Goal: Task Accomplishment & Management: Complete application form

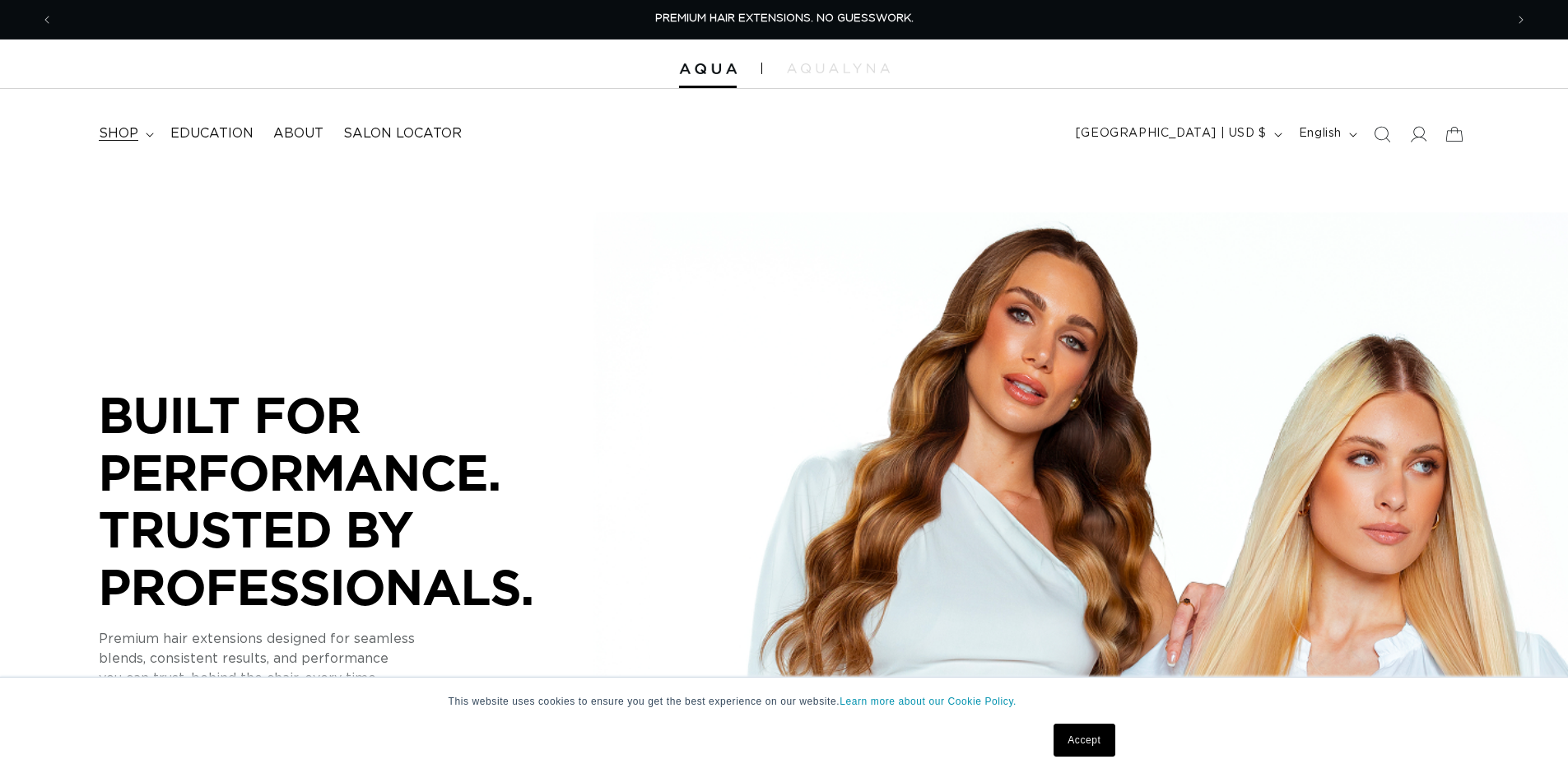
click at [140, 142] on summary "shop" at bounding box center [125, 133] width 72 height 37
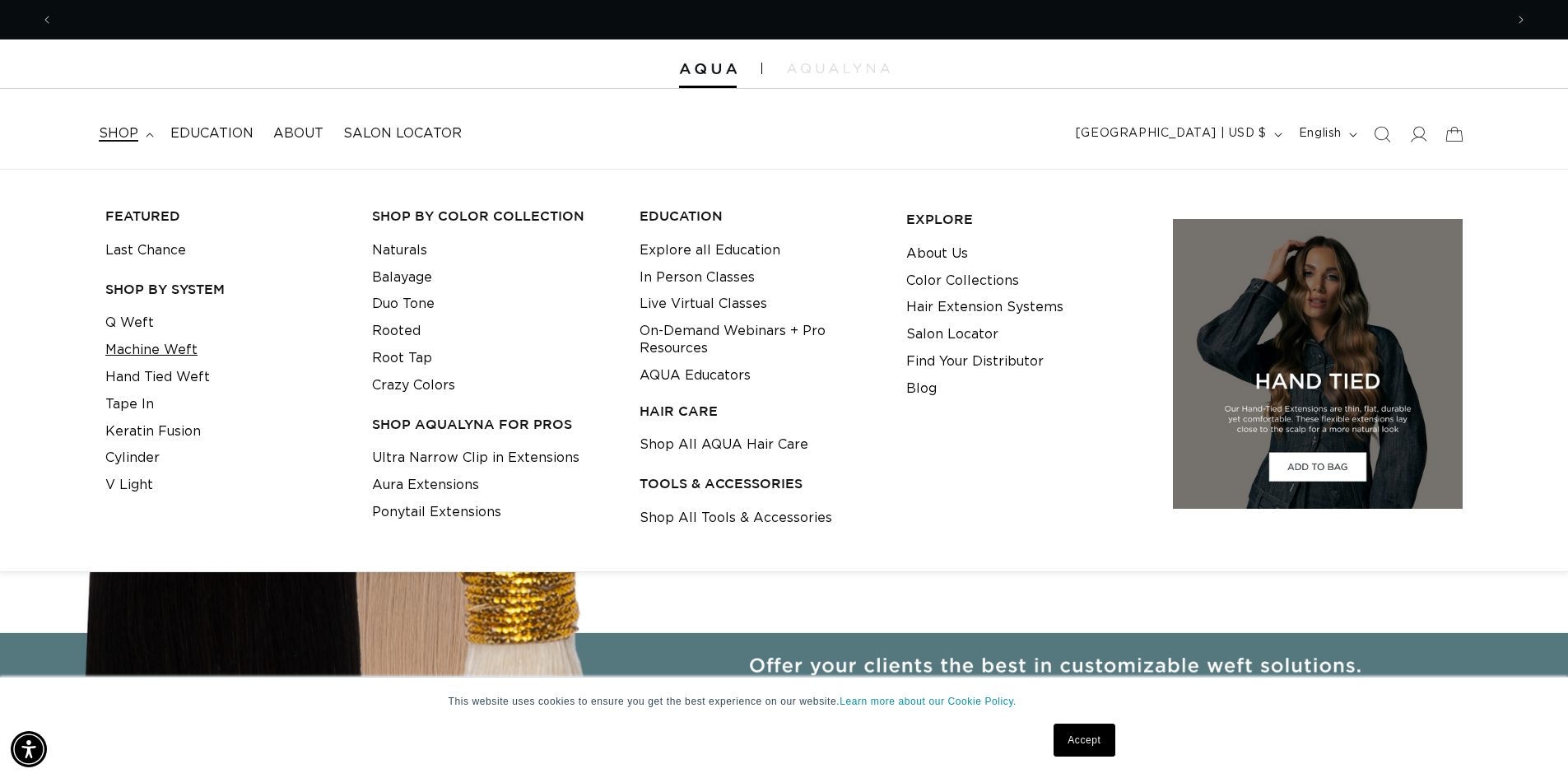
scroll to position [0, 2902]
click at [164, 361] on link "Machine Weft" at bounding box center [151, 350] width 93 height 27
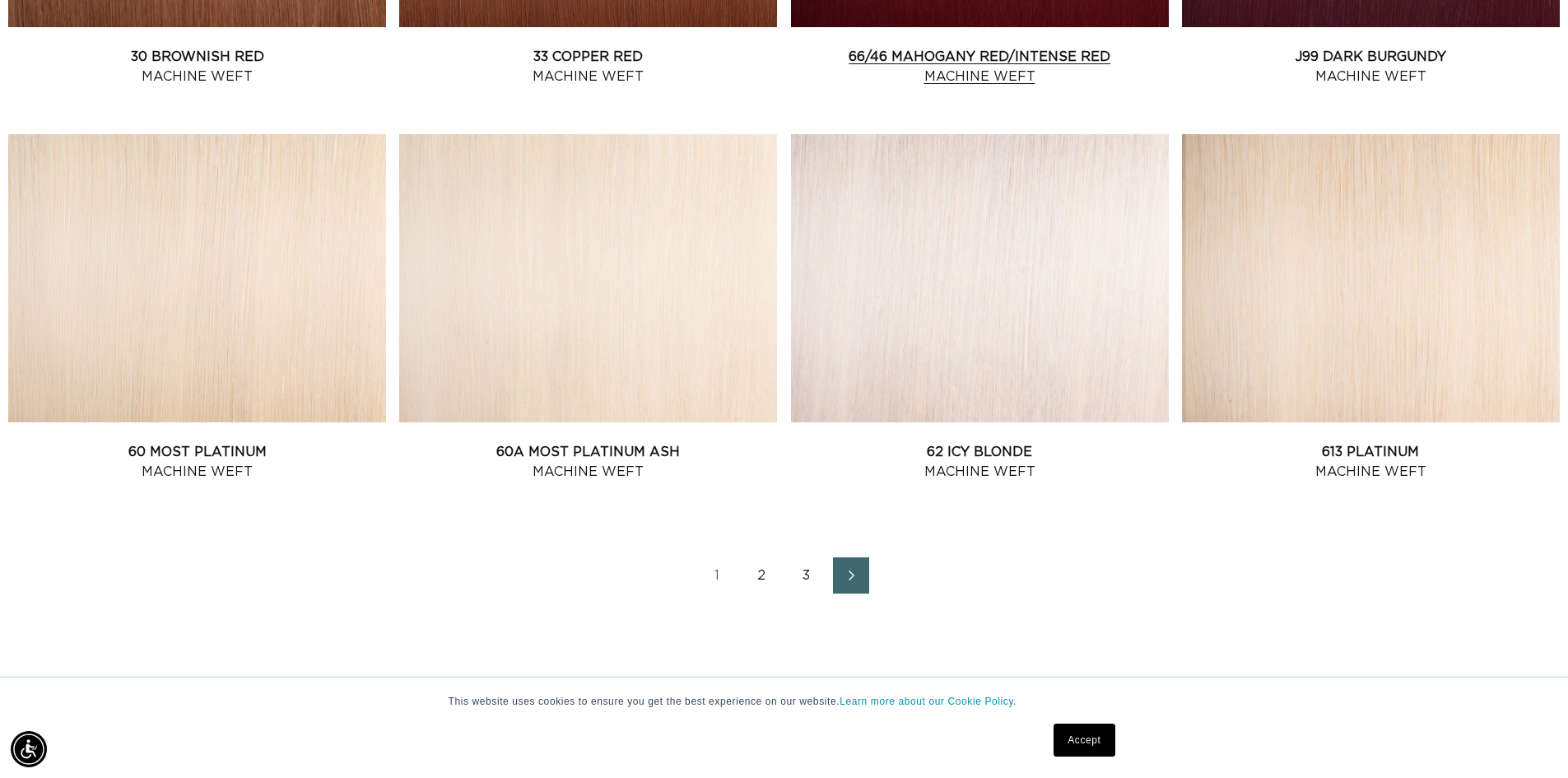
scroll to position [2140, 0]
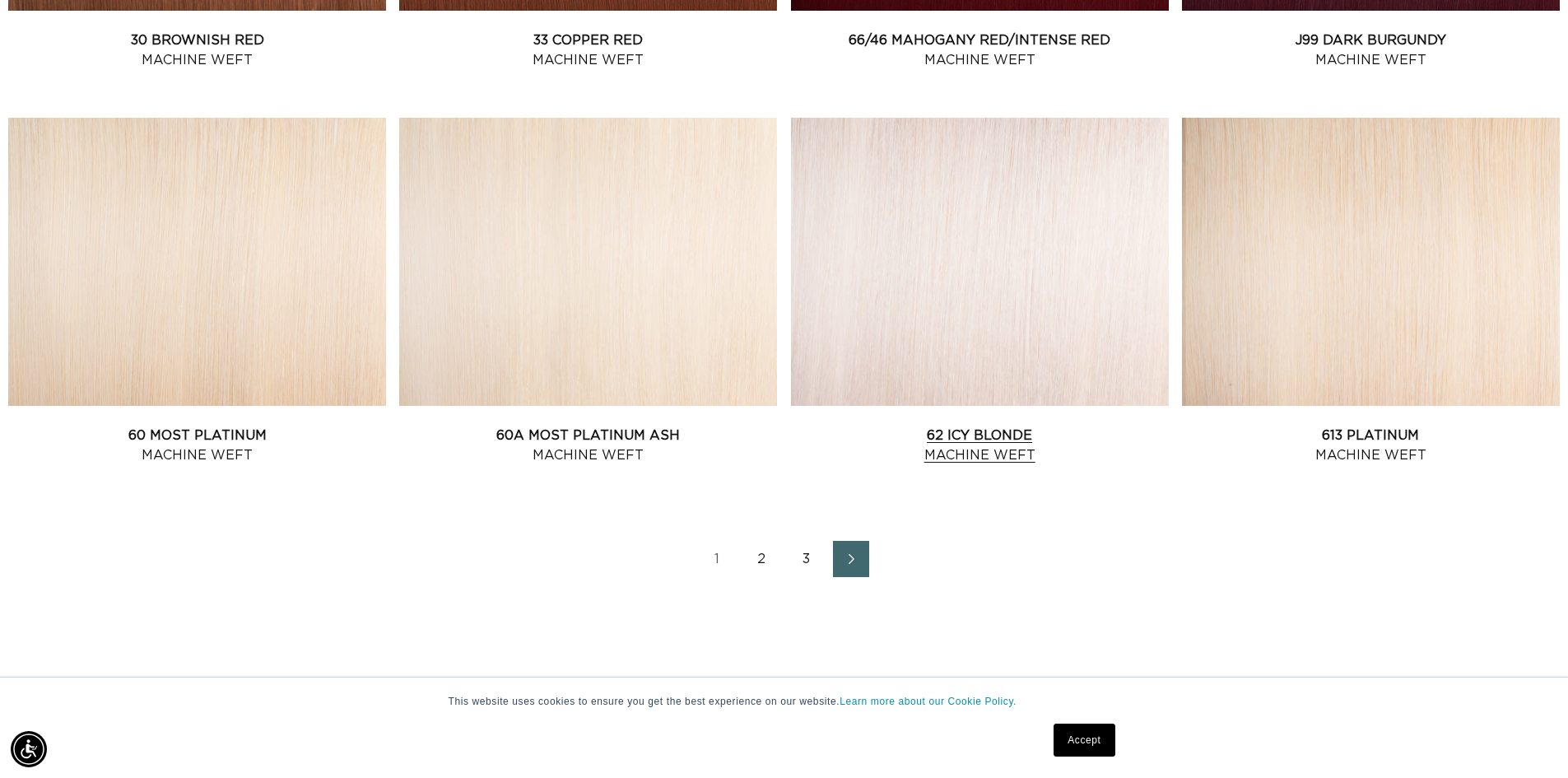
click at [882, 426] on link "62 Icy Blonde Machine Weft" at bounding box center [980, 446] width 378 height 40
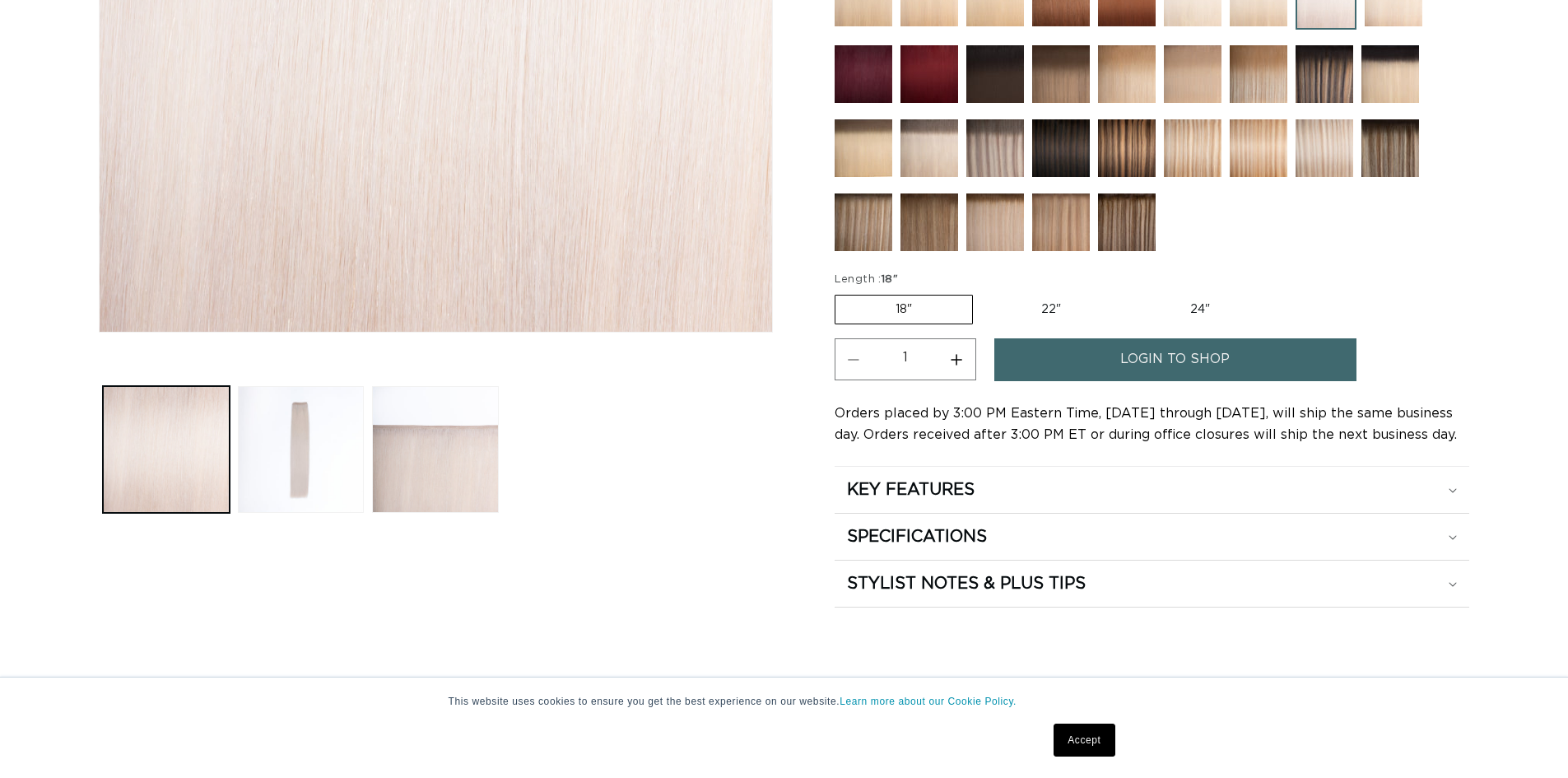
scroll to position [659, 0]
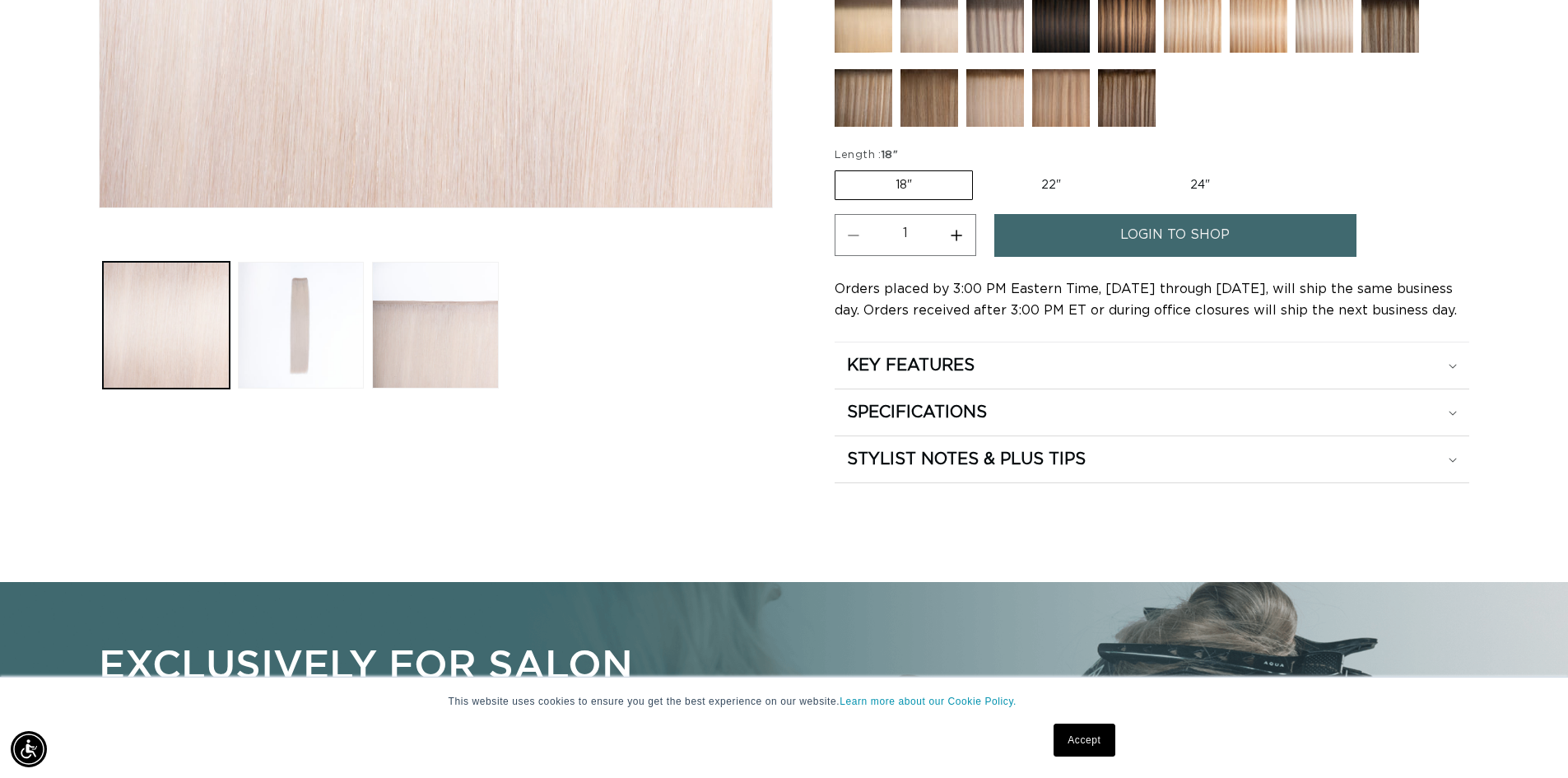
click at [1047, 177] on label "22" Variant sold out or unavailable" at bounding box center [1051, 185] width 140 height 28
click at [982, 168] on input "22" Variant sold out or unavailable" at bounding box center [981, 167] width 1 height 1
radio input "true"
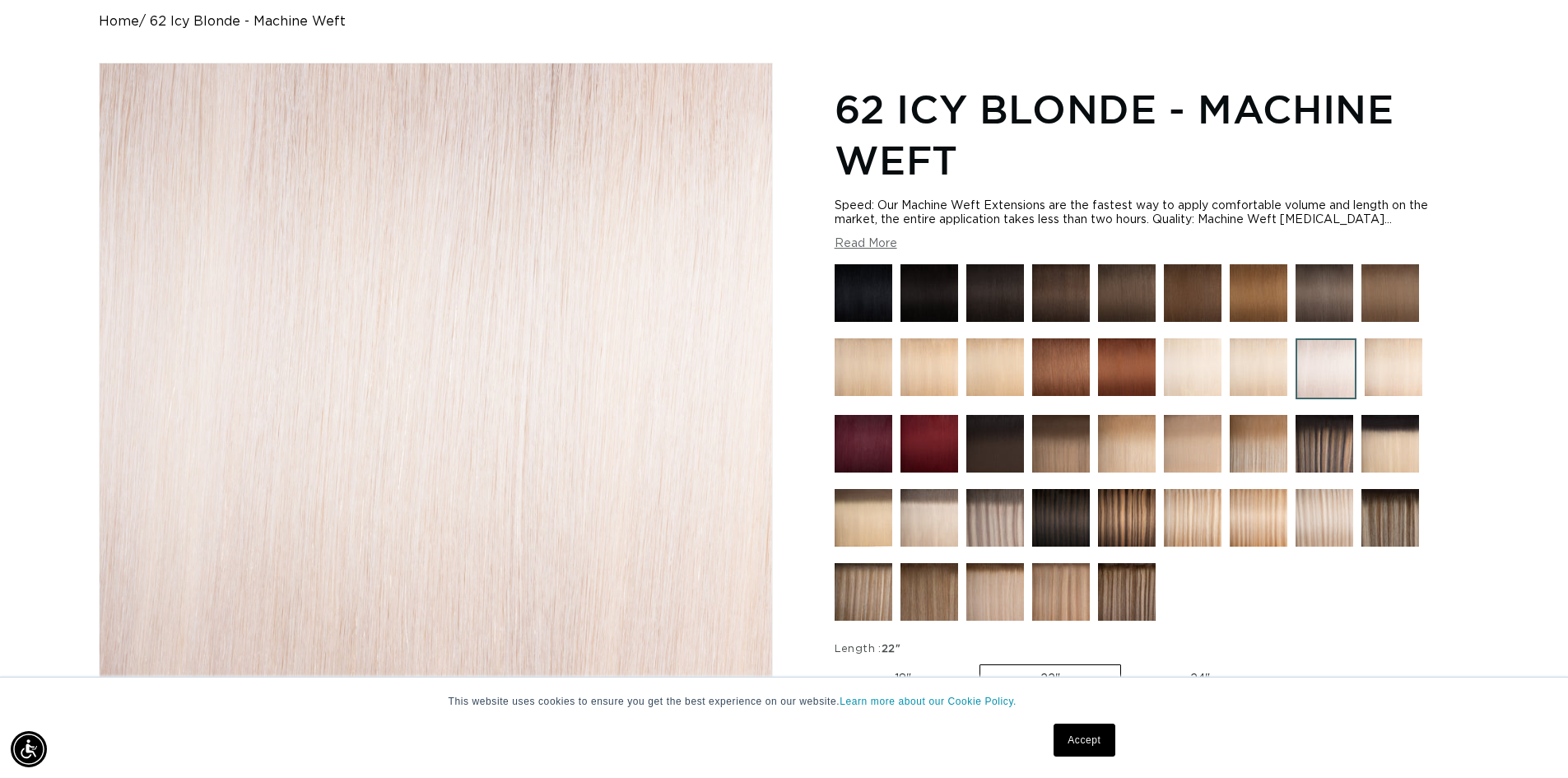
scroll to position [0, 2902]
click at [857, 240] on button "Read More" at bounding box center [865, 244] width 62 height 14
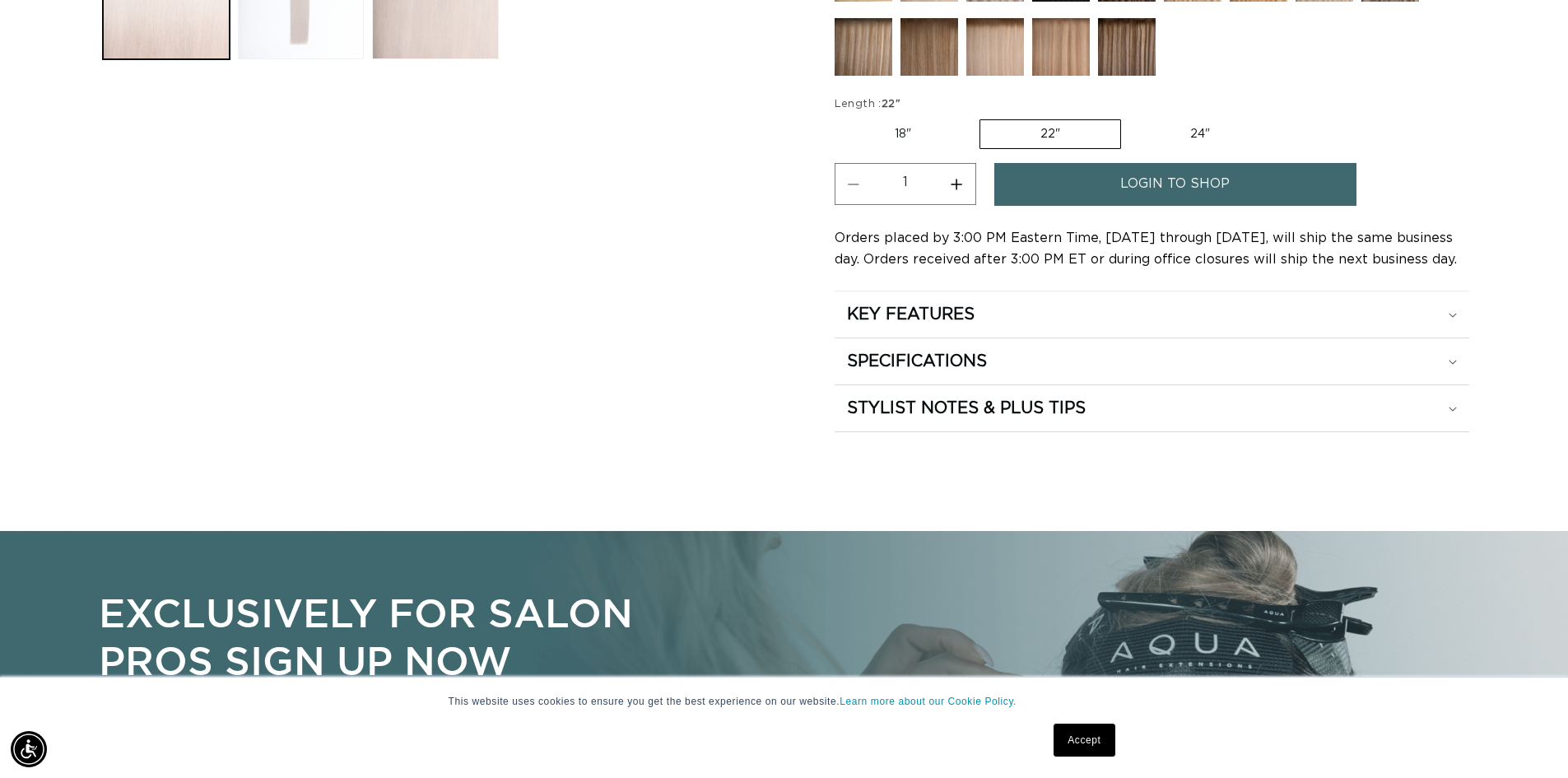
scroll to position [0, 0]
click at [1106, 314] on div "KEY FEATURES" at bounding box center [1152, 314] width 610 height 22
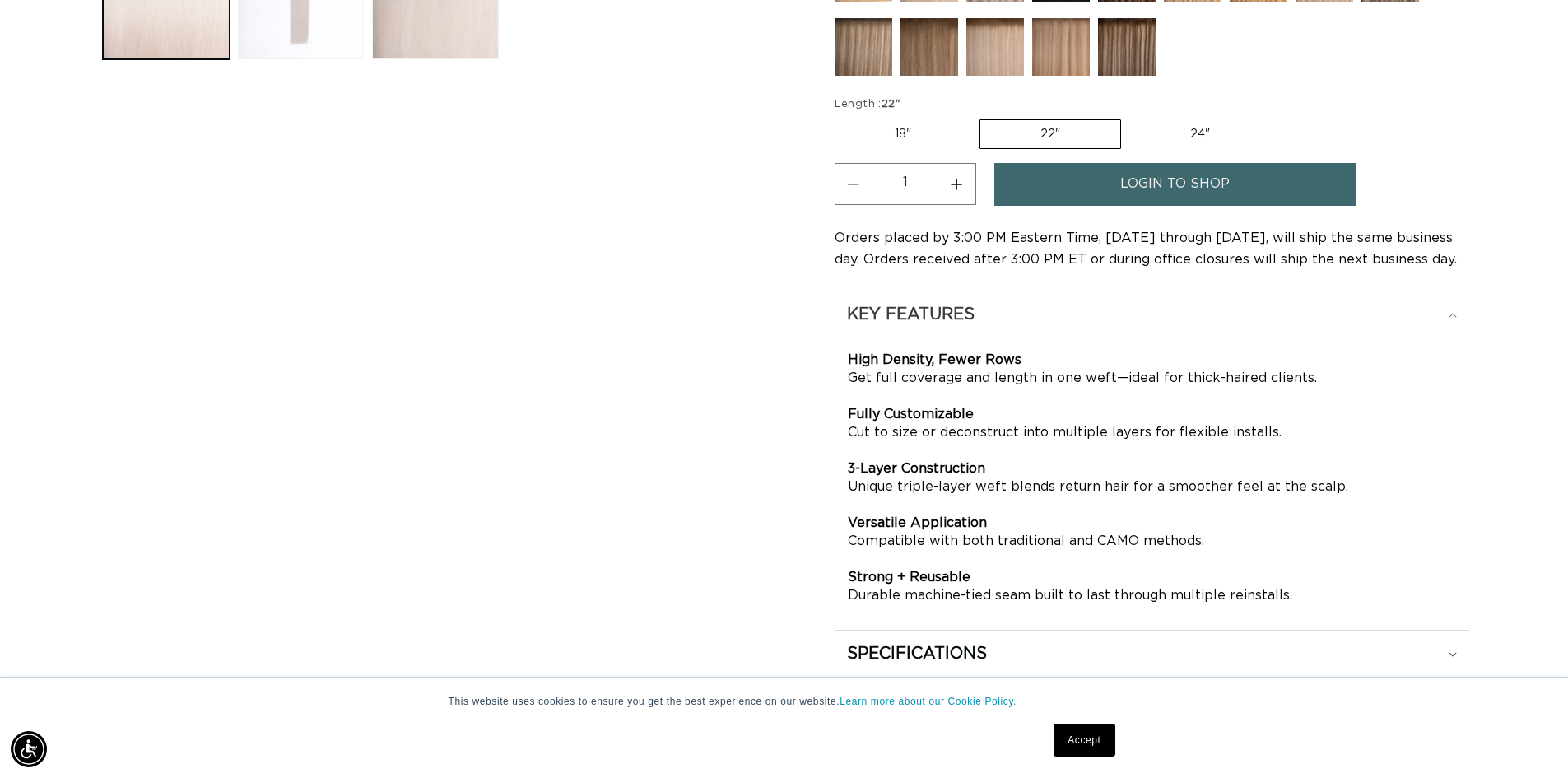
click at [1108, 314] on div "KEY FEATURES" at bounding box center [1152, 314] width 610 height 22
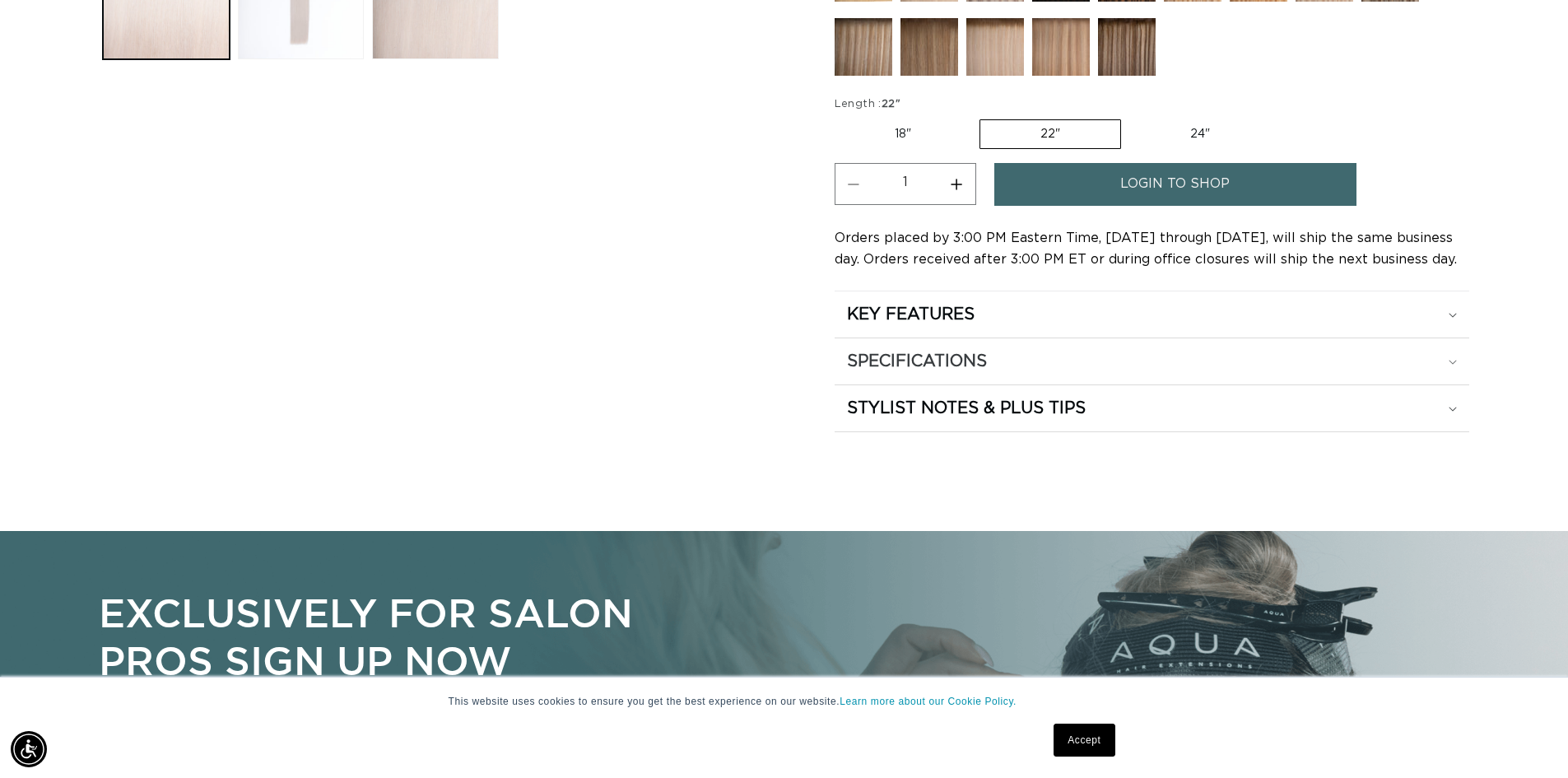
click at [1080, 353] on div "SPECIFICATIONS" at bounding box center [1152, 361] width 610 height 22
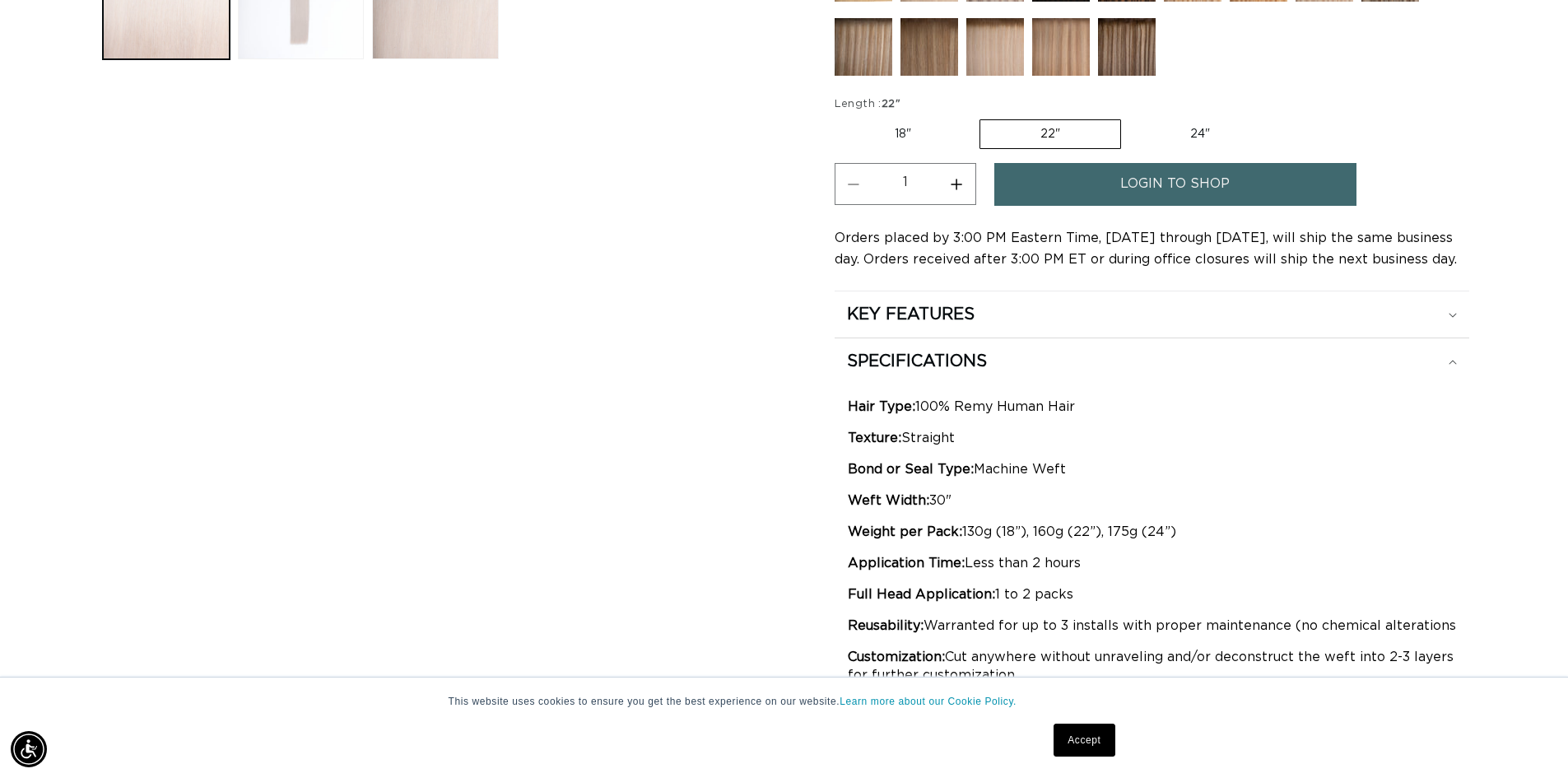
scroll to position [0, 1451]
click at [950, 180] on button "Increase quantity for 62 Icy Blonde - Machine Weft" at bounding box center [956, 183] width 37 height 42
type input "2"
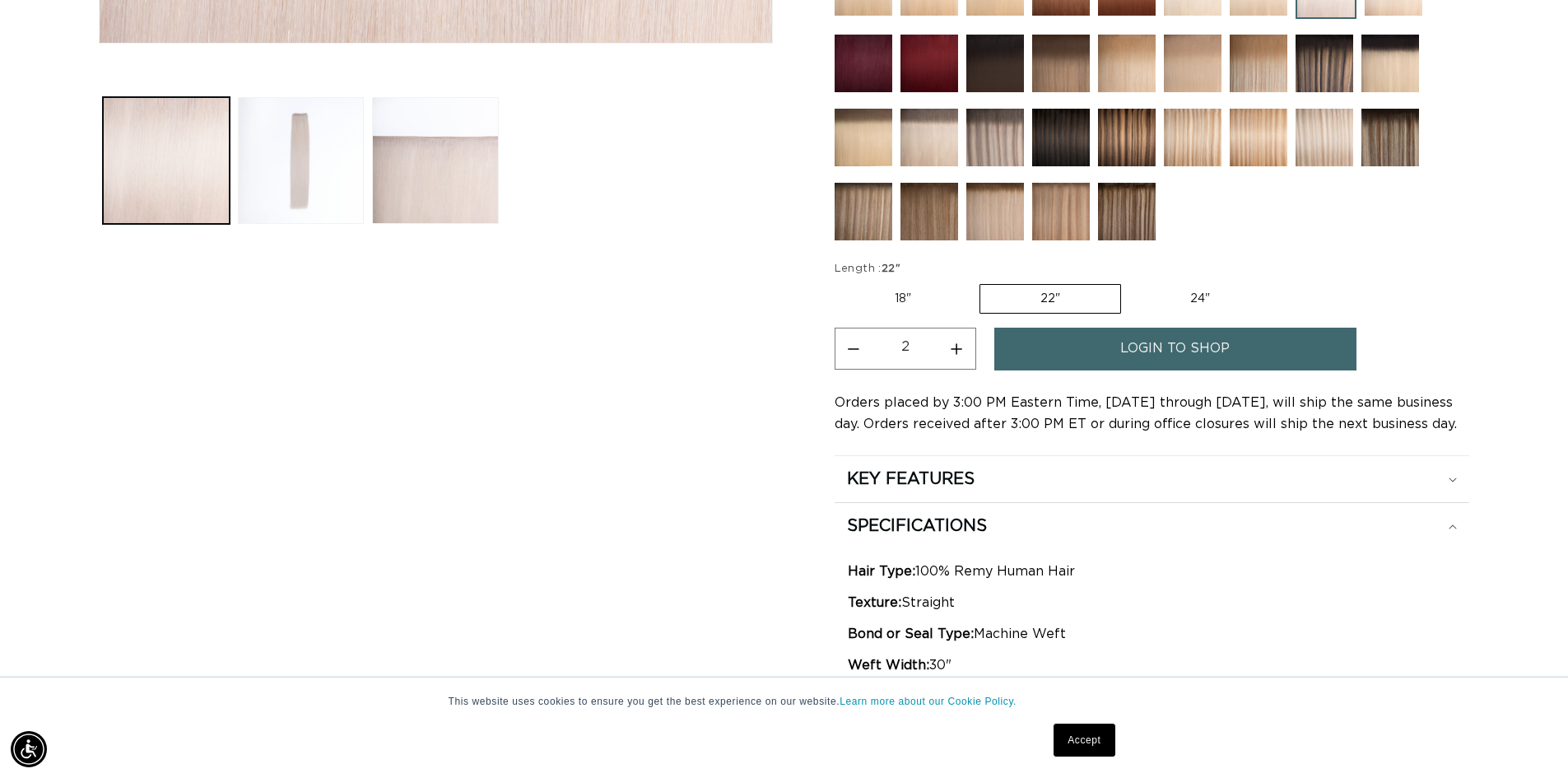
scroll to position [0, 0]
click at [1243, 340] on link "login to shop" at bounding box center [1175, 349] width 363 height 42
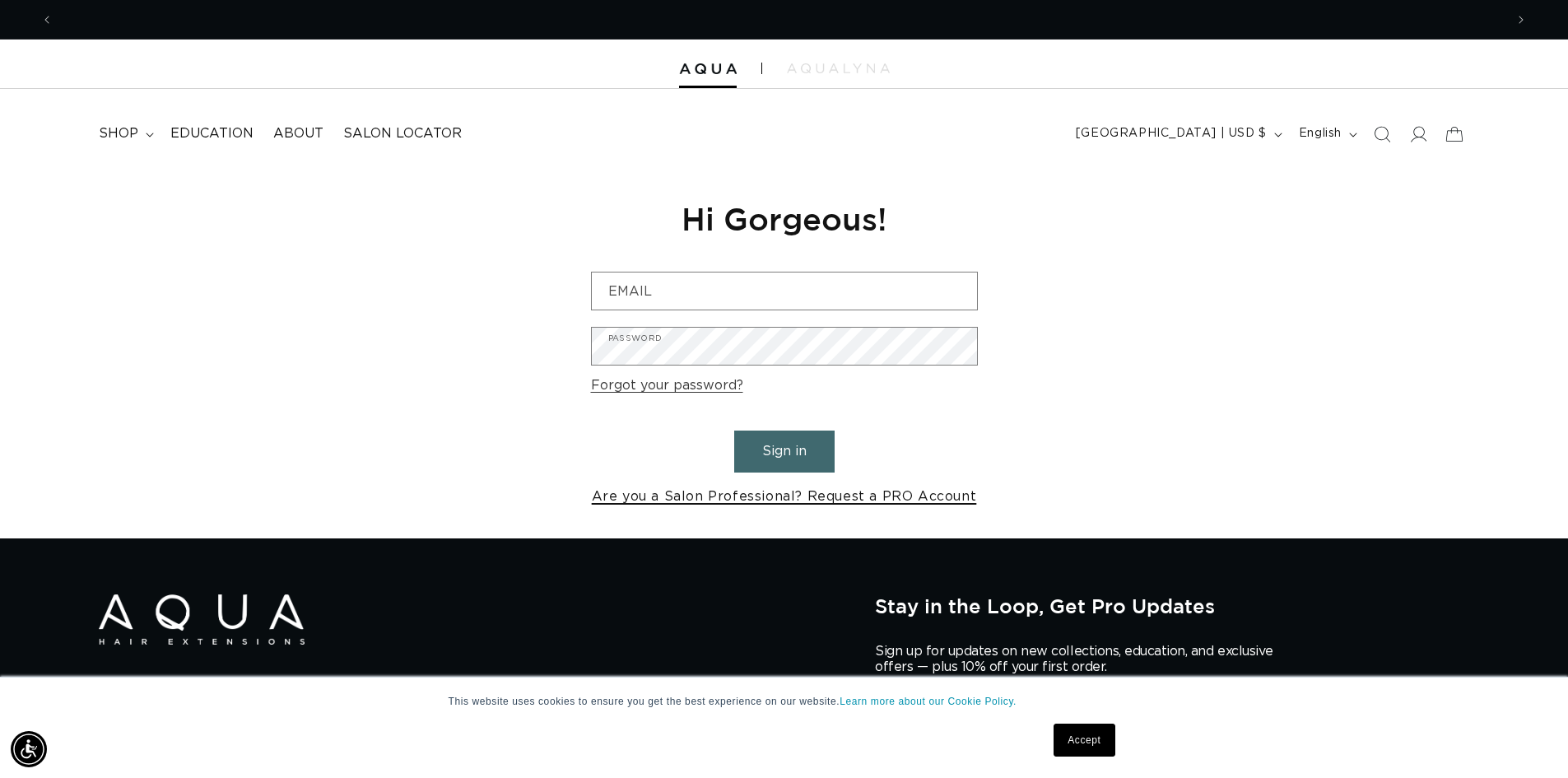
scroll to position [0, 1451]
click at [749, 498] on link "Are you a Salon Professional? Request a PRO Account" at bounding box center [784, 497] width 385 height 24
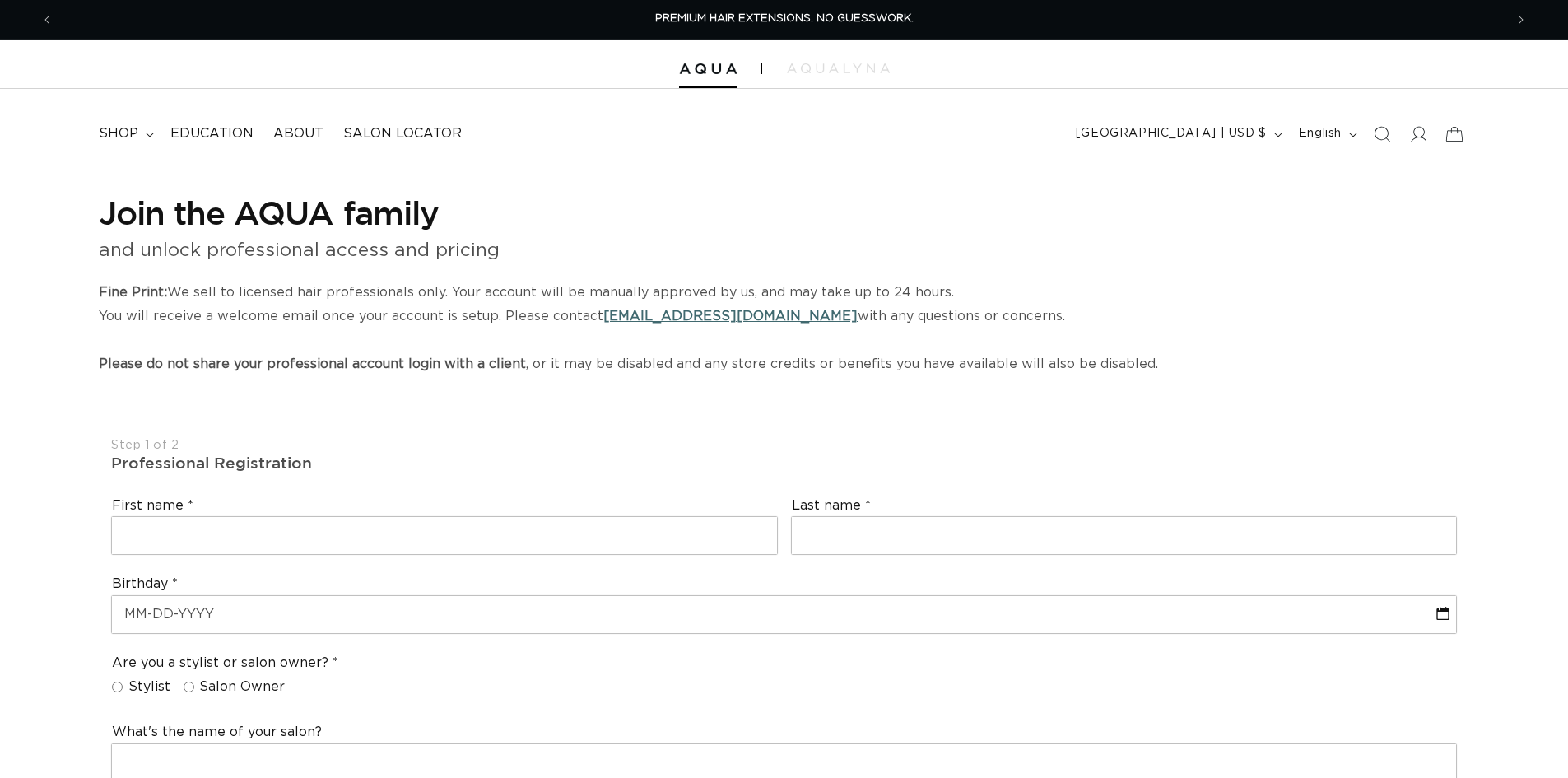
select select "US"
select select "[GEOGRAPHIC_DATA]"
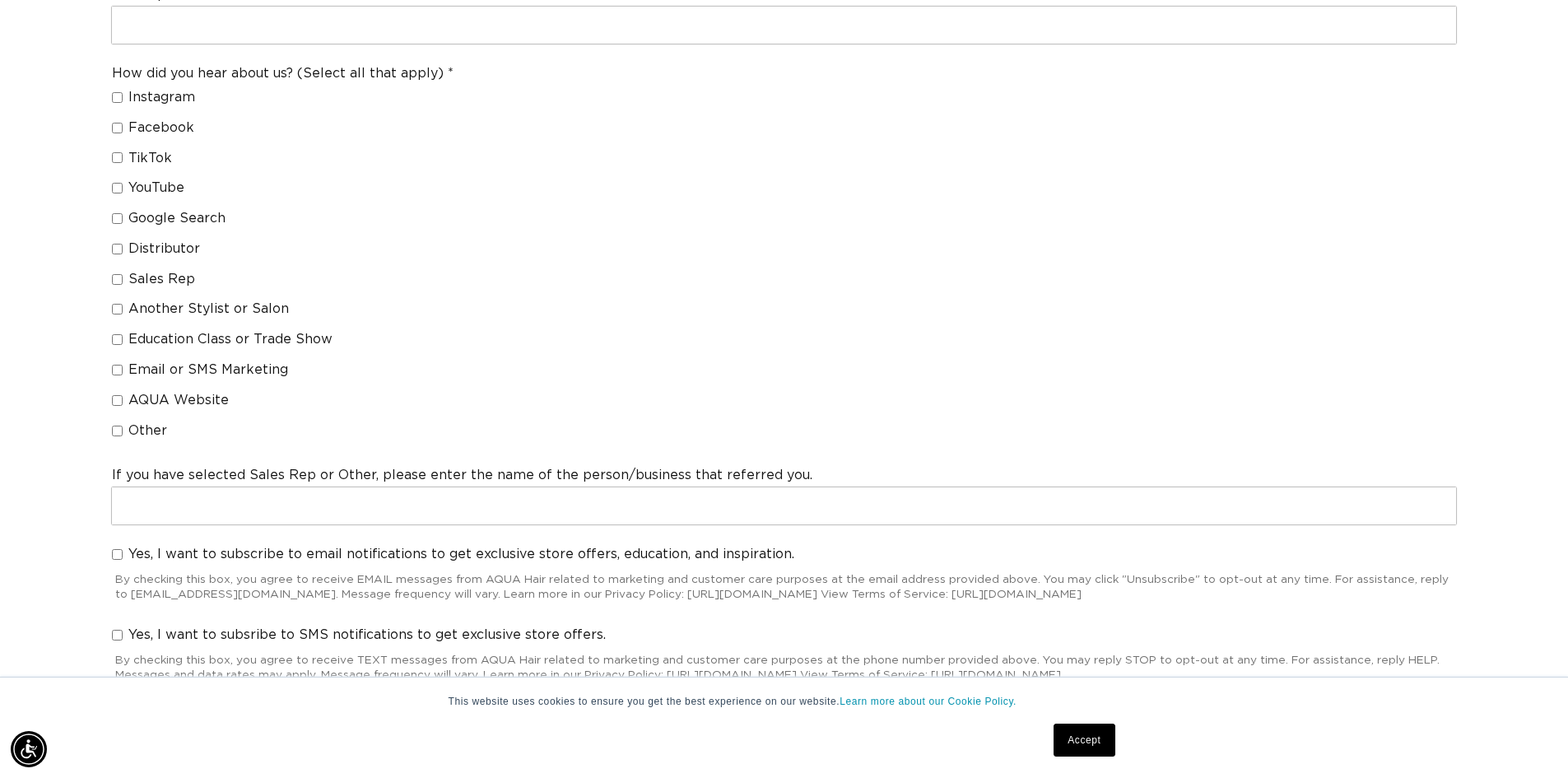
click at [118, 339] on input "Education Class or Trade Show" at bounding box center [117, 339] width 10 height 10
checkbox input "true"
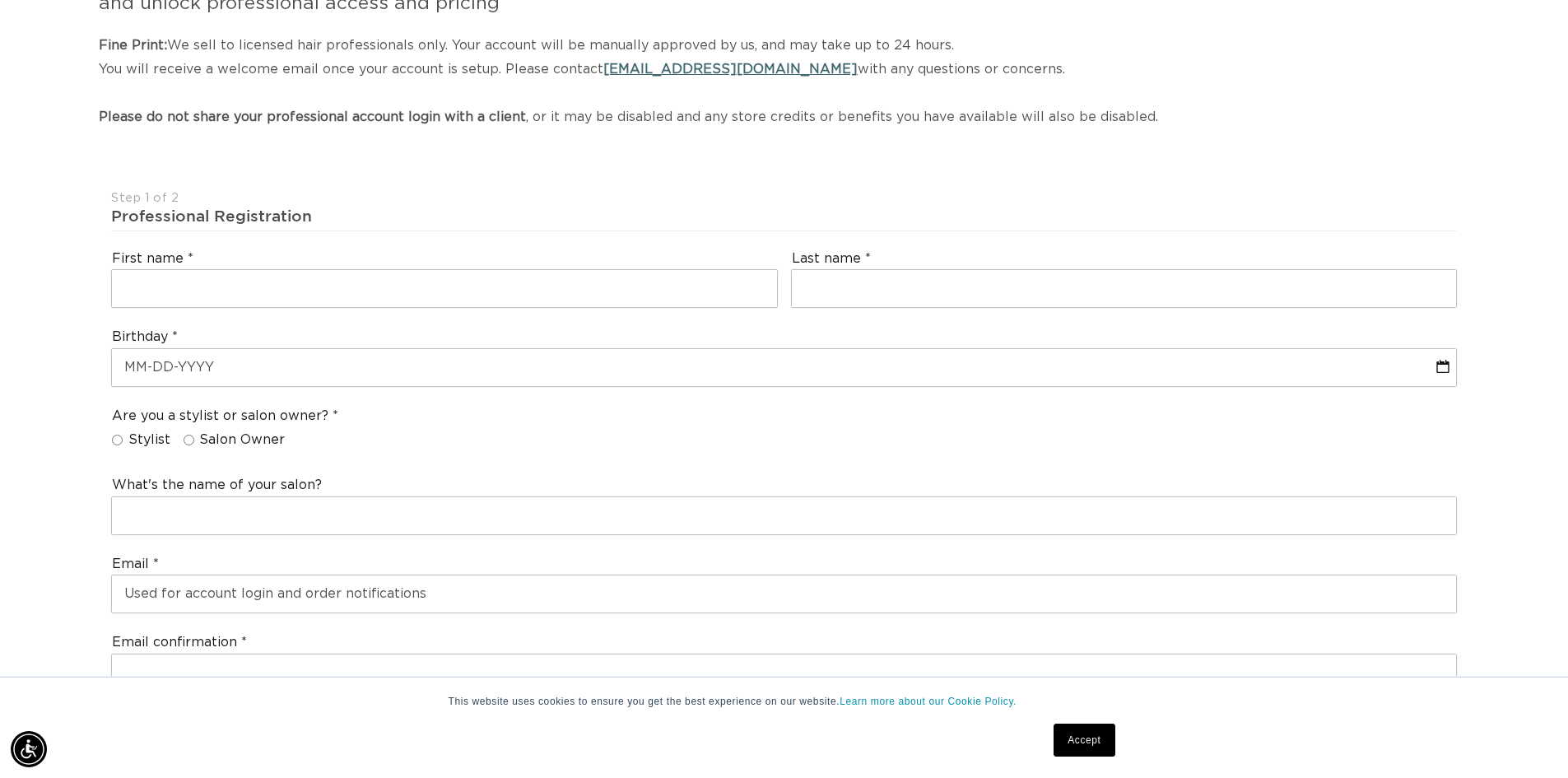
scroll to position [0, 2902]
click at [119, 440] on input "Stylist" at bounding box center [117, 440] width 10 height 10
radio input "true"
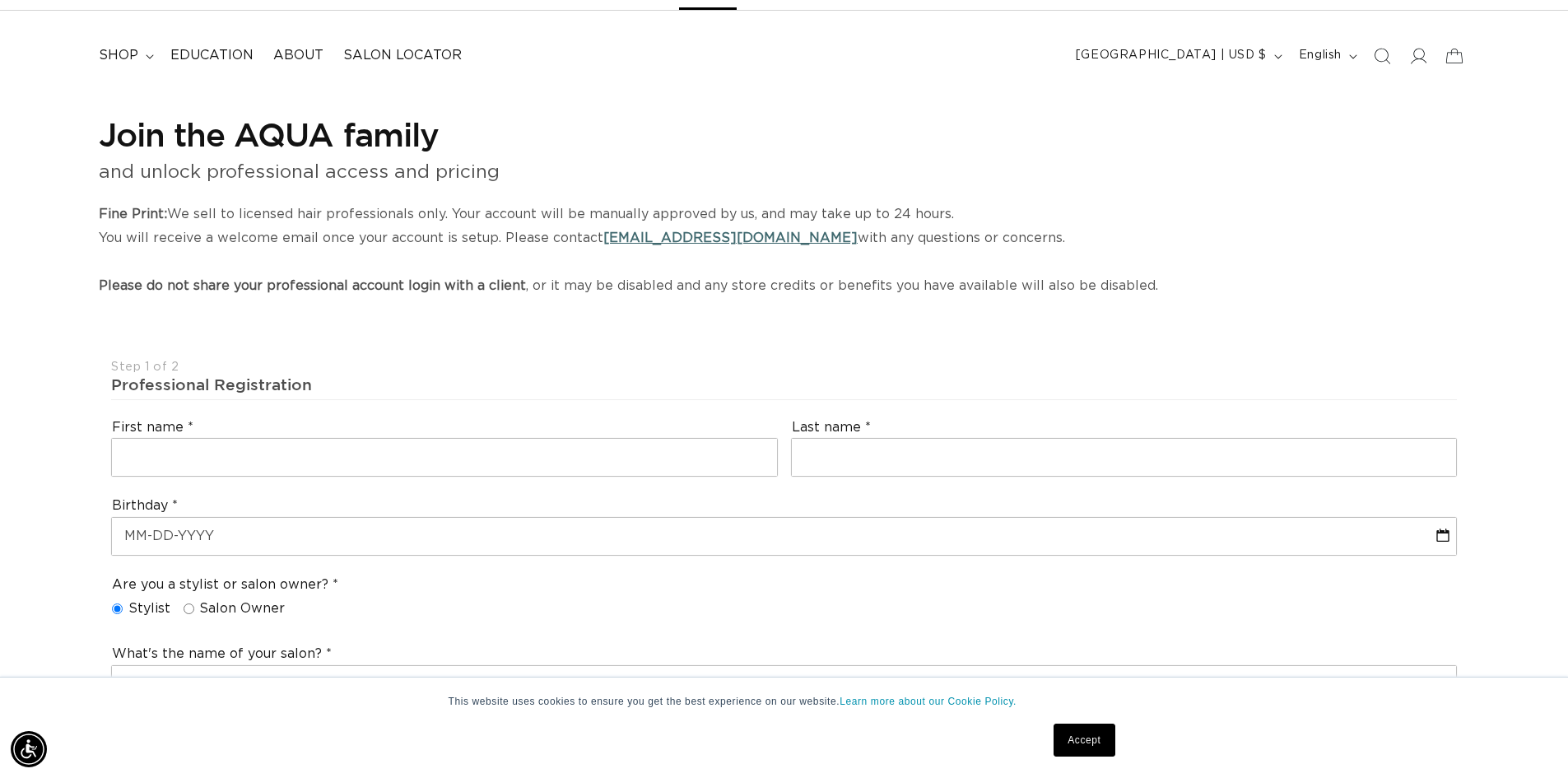
scroll to position [0, 0]
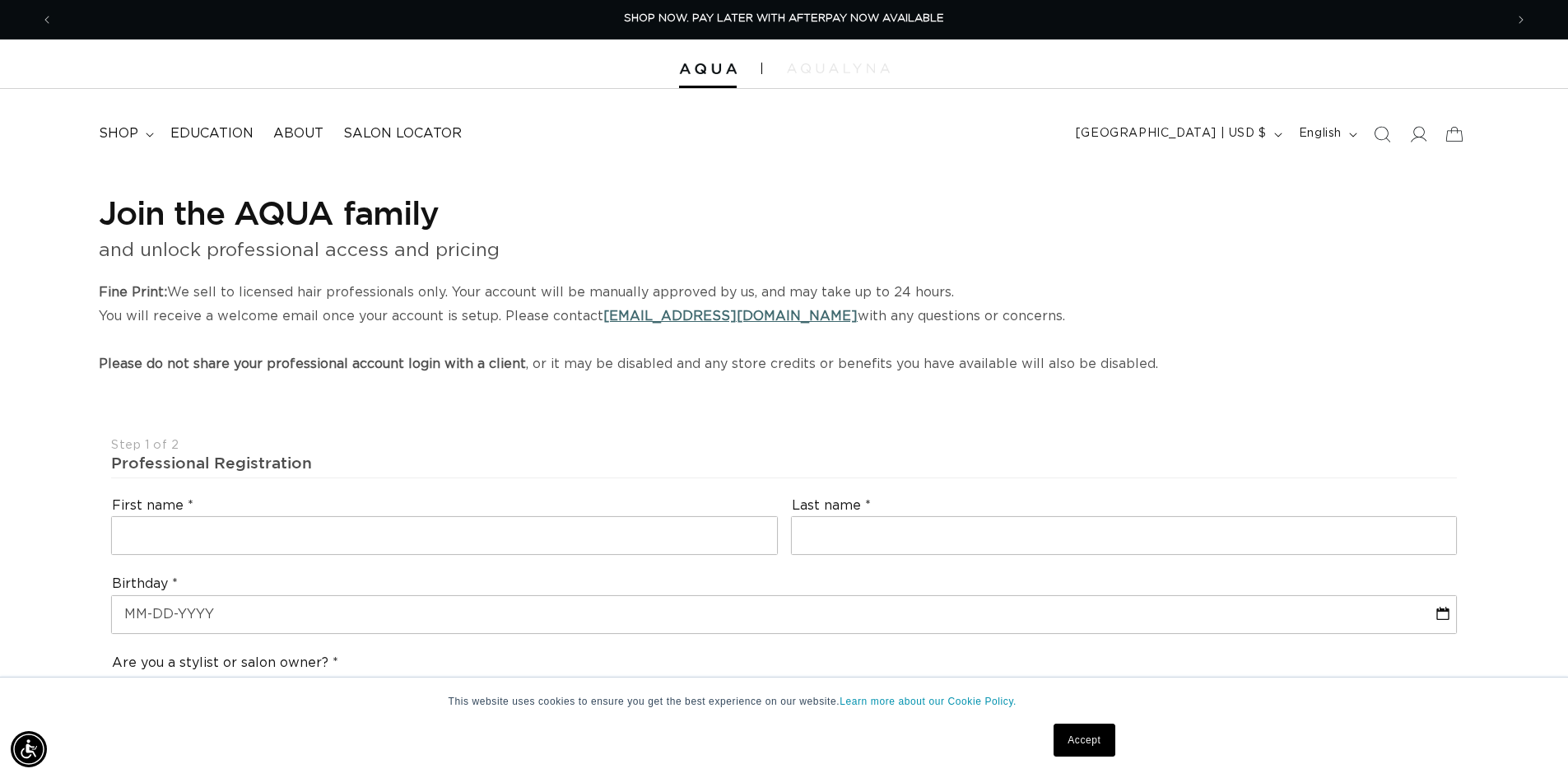
click at [836, 65] on img at bounding box center [838, 68] width 103 height 10
click at [628, 550] on input "text" at bounding box center [444, 535] width 665 height 37
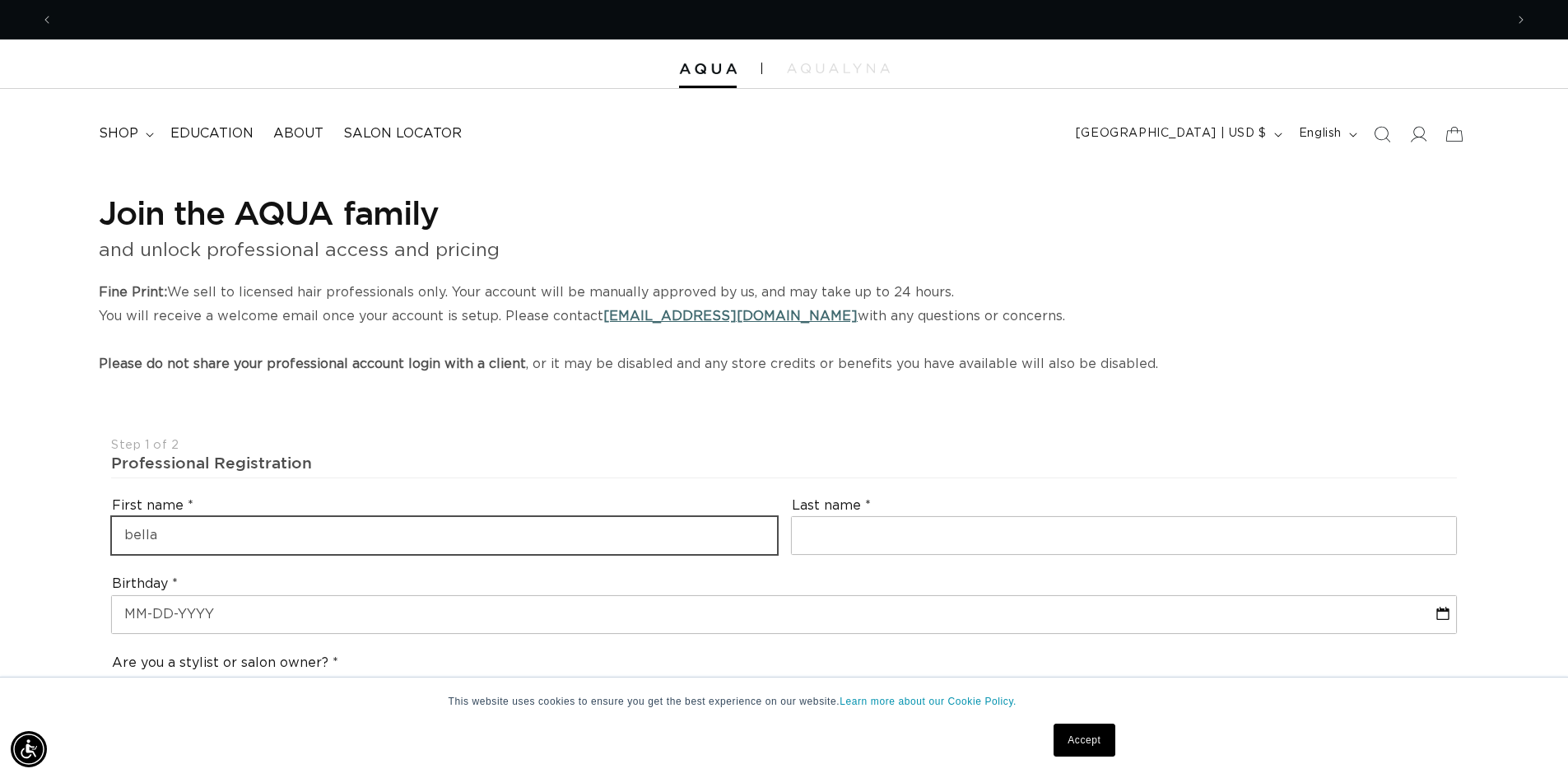
scroll to position [0, 2902]
type input "bella"
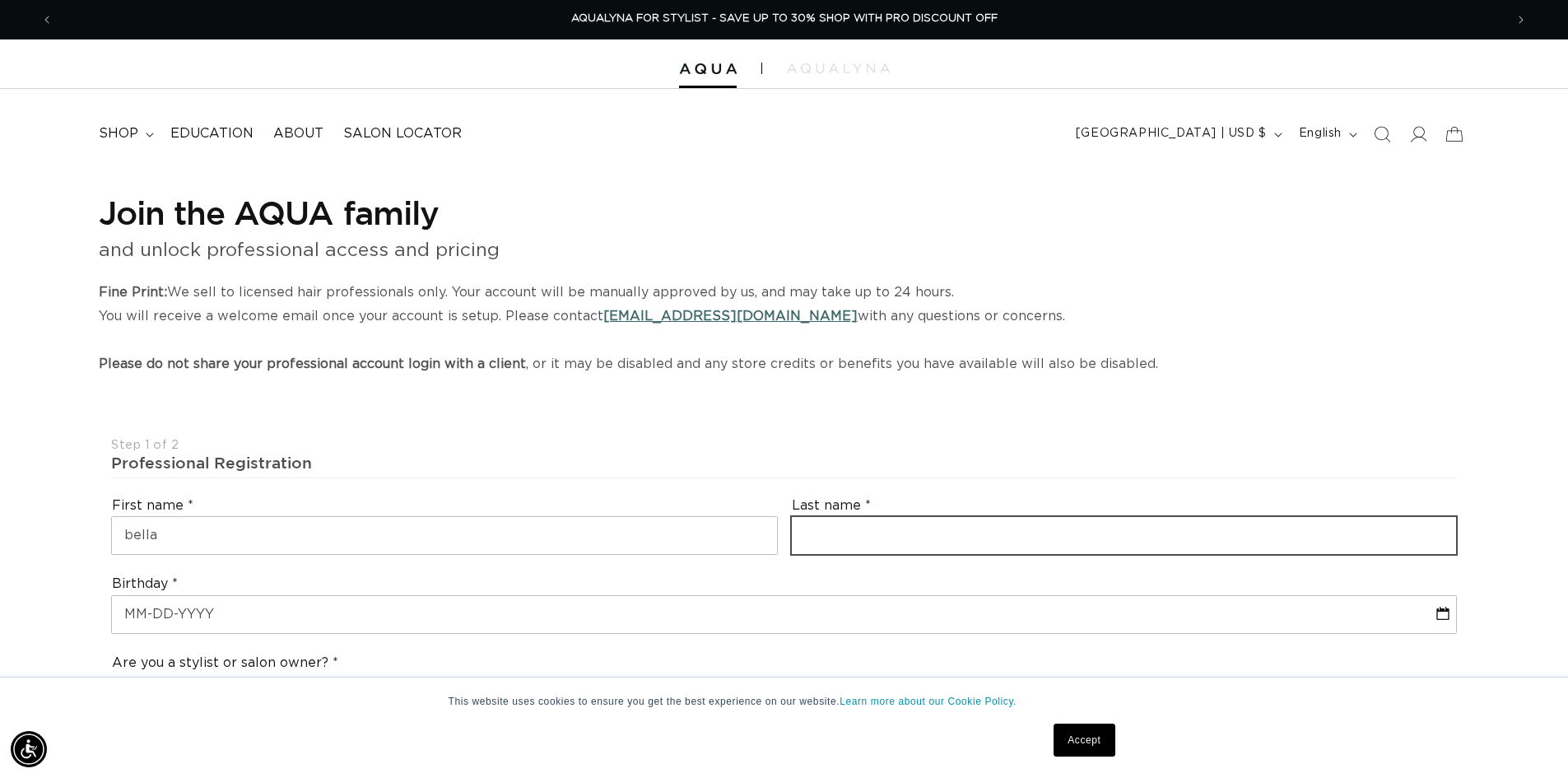
click at [844, 533] on input "text" at bounding box center [1124, 535] width 665 height 37
type input "[PERSON_NAME]"
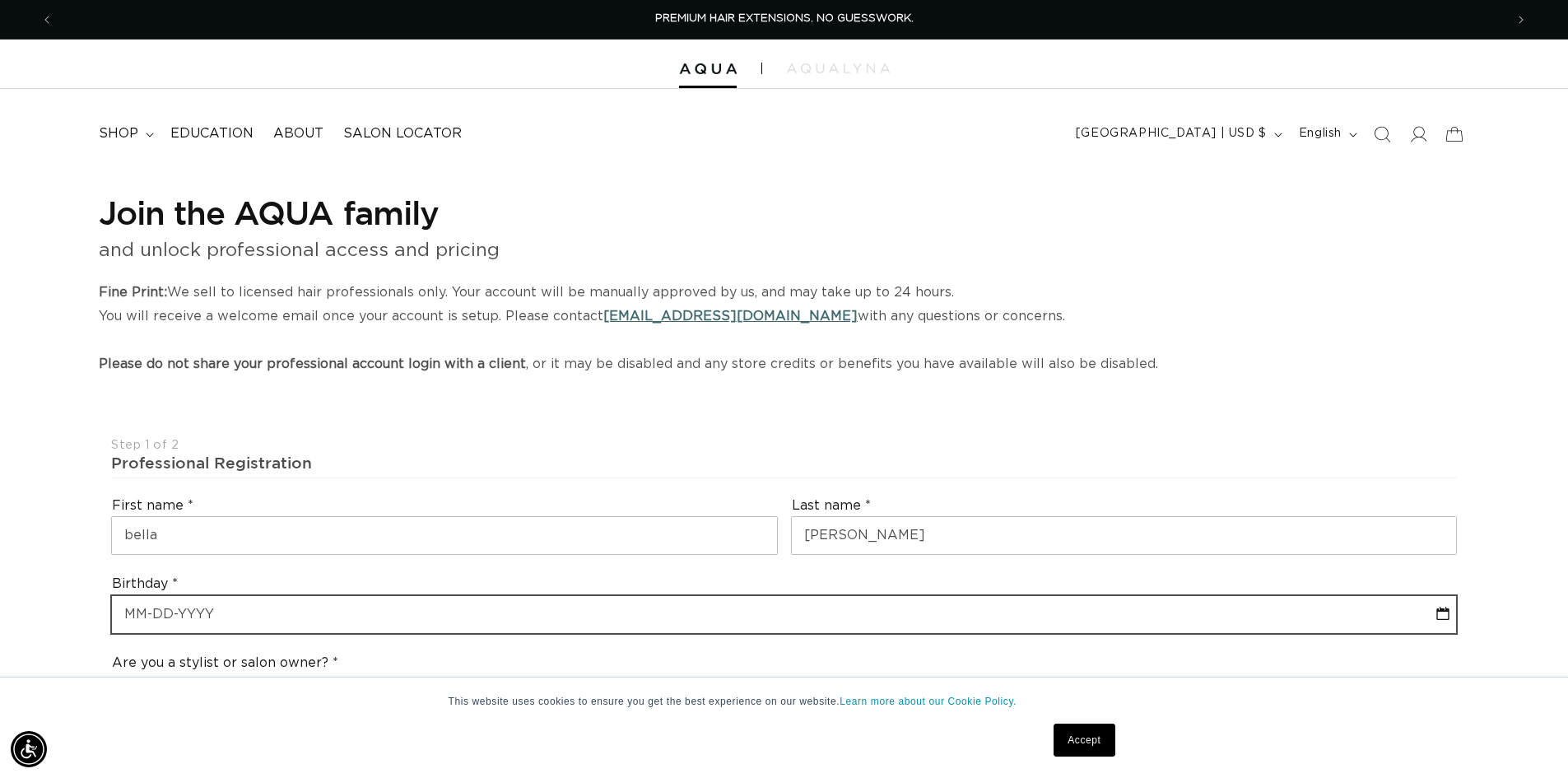
click at [810, 621] on input "text" at bounding box center [783, 614] width 1344 height 37
select select "8"
select select "2025"
type input "0"
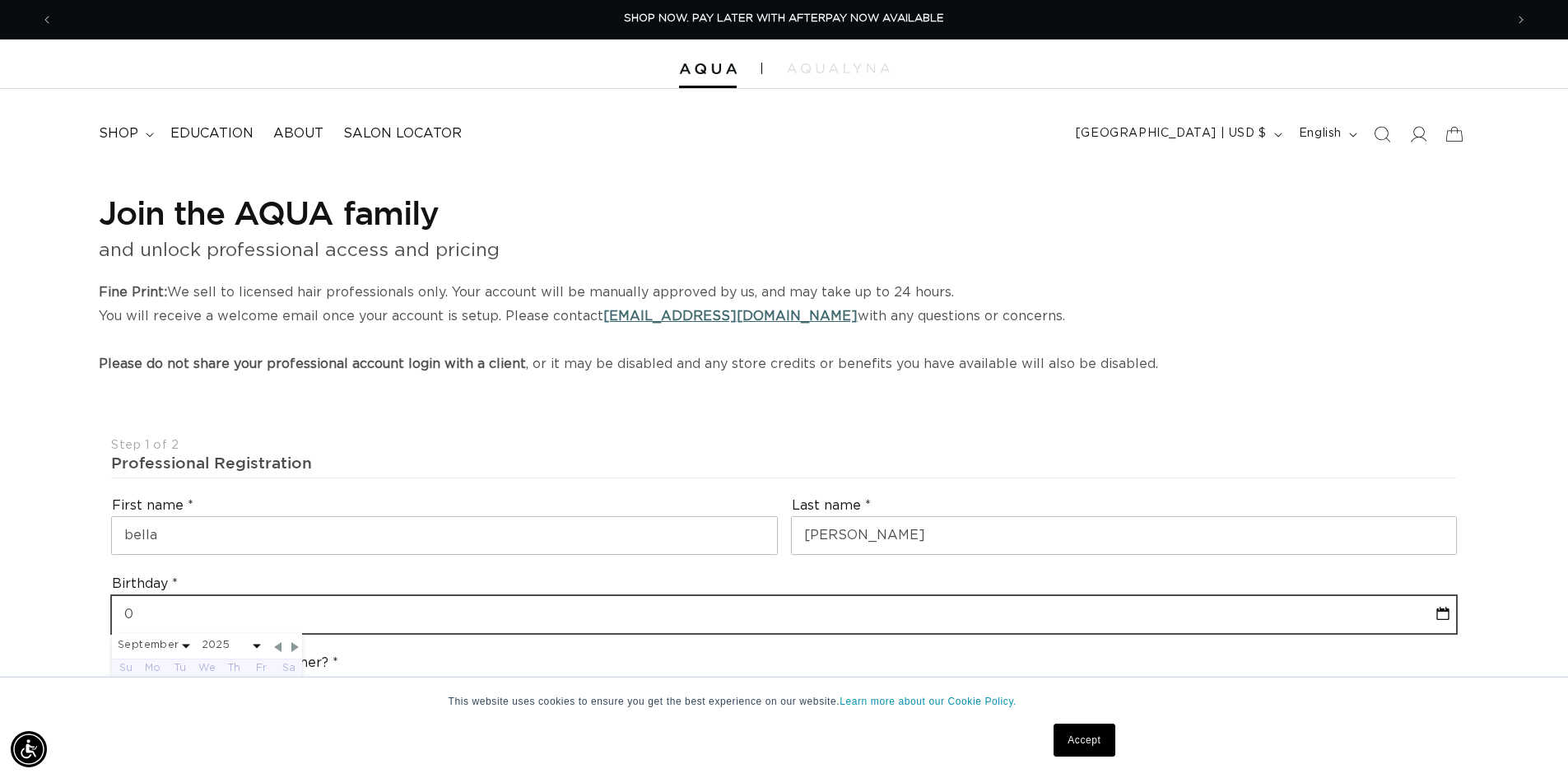
select select "8"
select select "2025"
type input "03"
select select "8"
select select "2025"
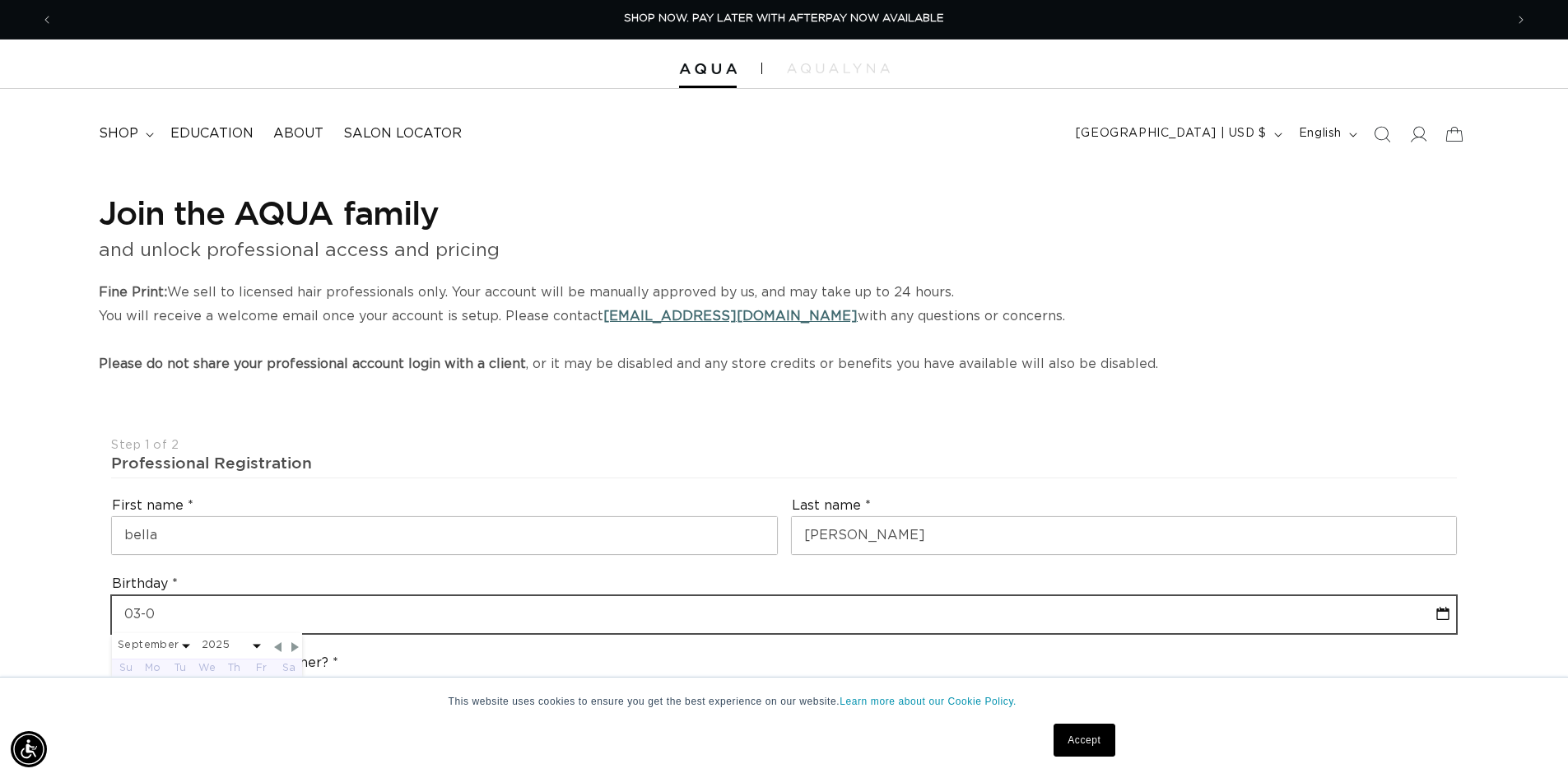
type input "03-01"
select select "8"
select select "2025"
type input "03-01-2"
select select "8"
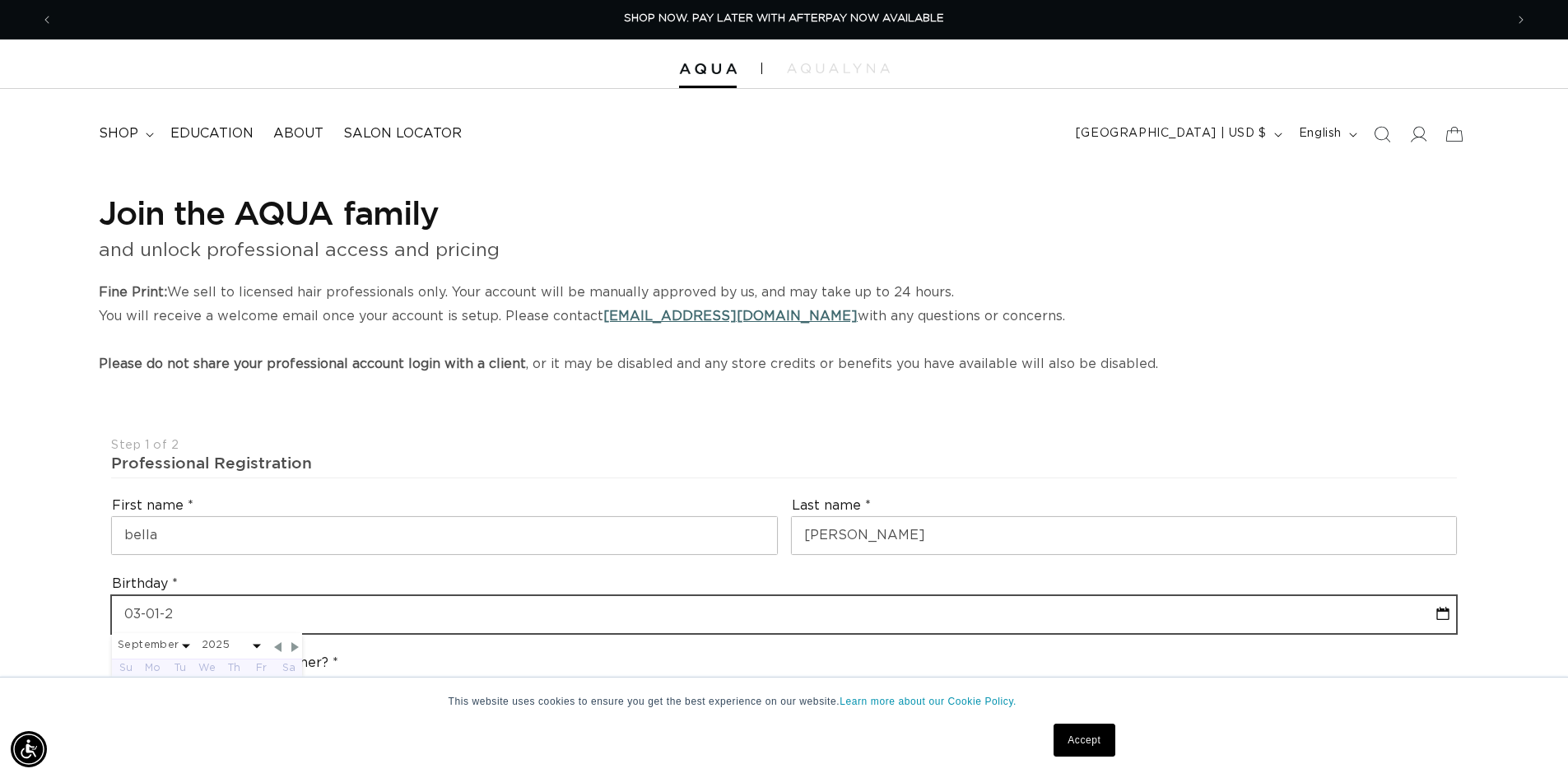
select select "2025"
type input "[DATE]"
select select "8"
select select "2025"
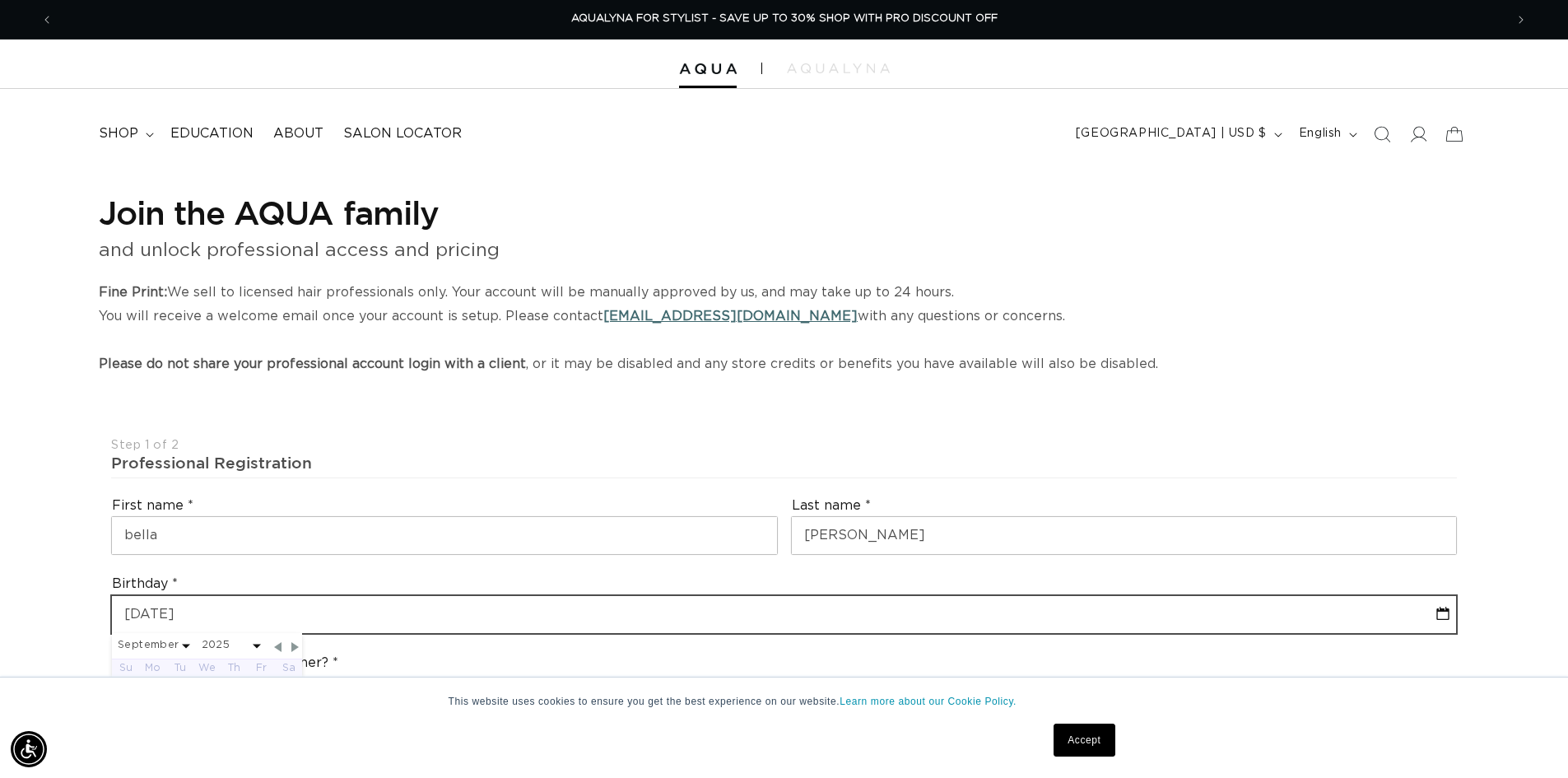
type input "[PHONE_NUMBER]"
select select "8"
select select "2025"
type input "[DATE]"
select select "2"
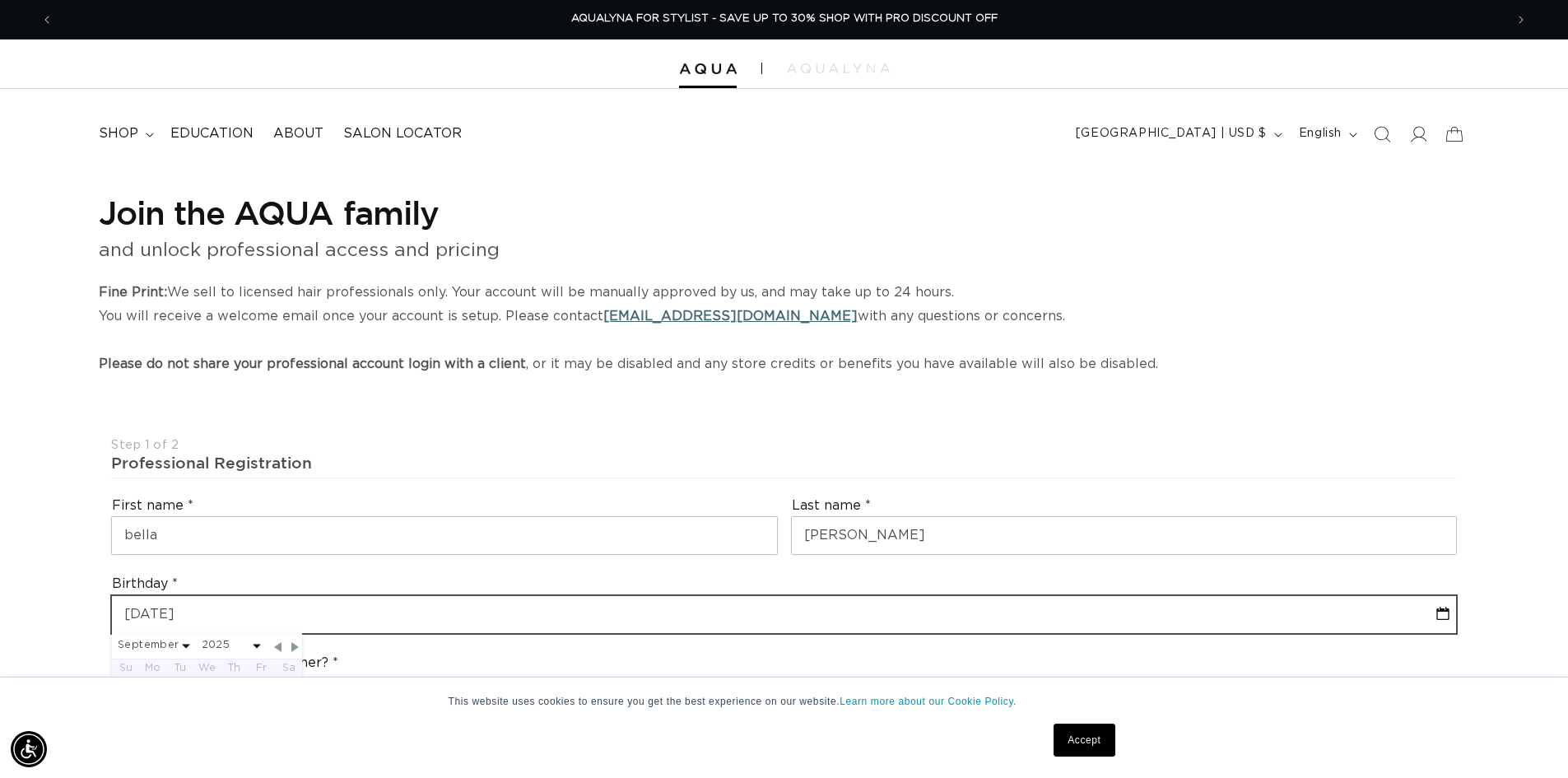
select select "2007"
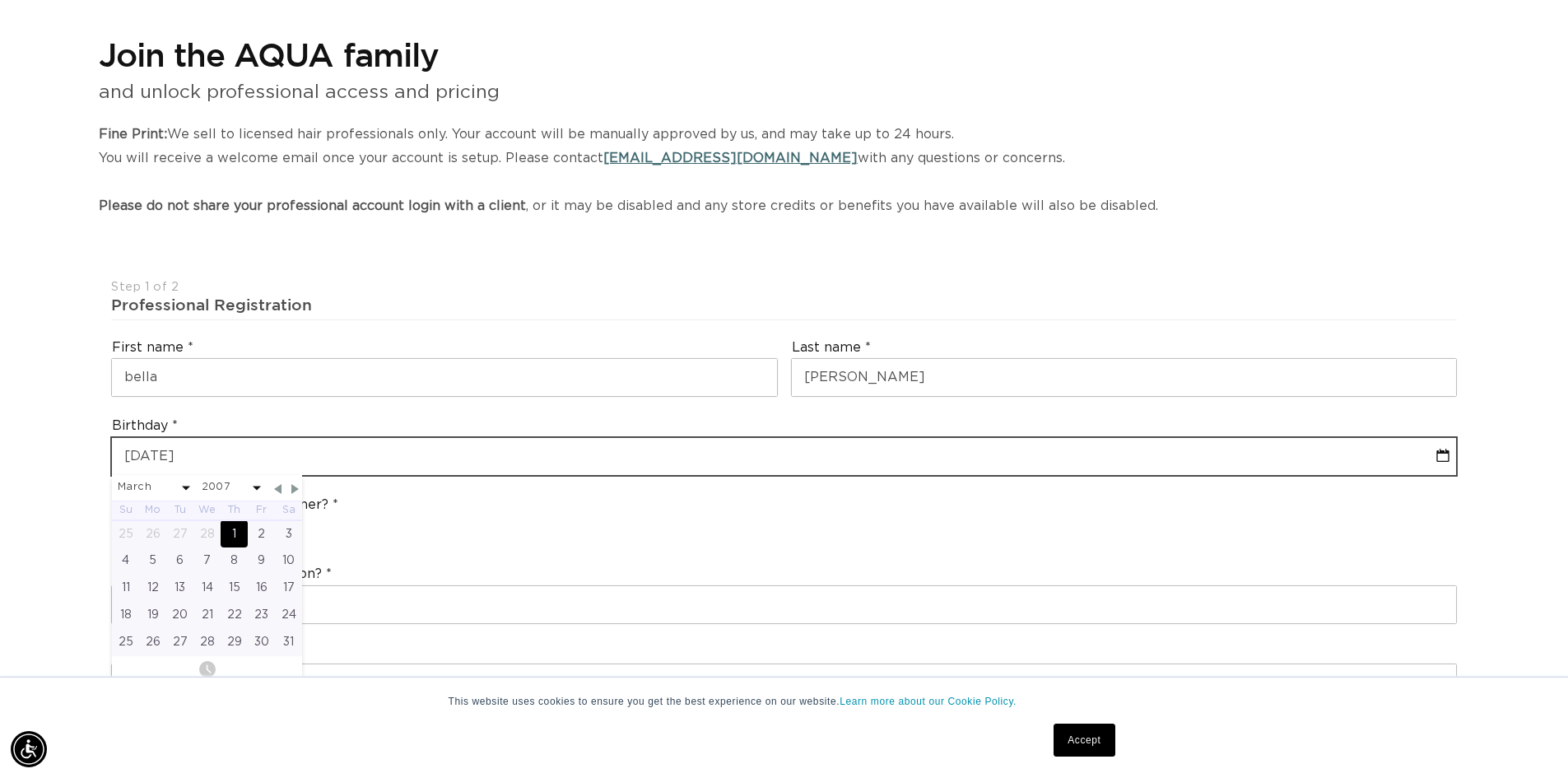
scroll to position [247, 0]
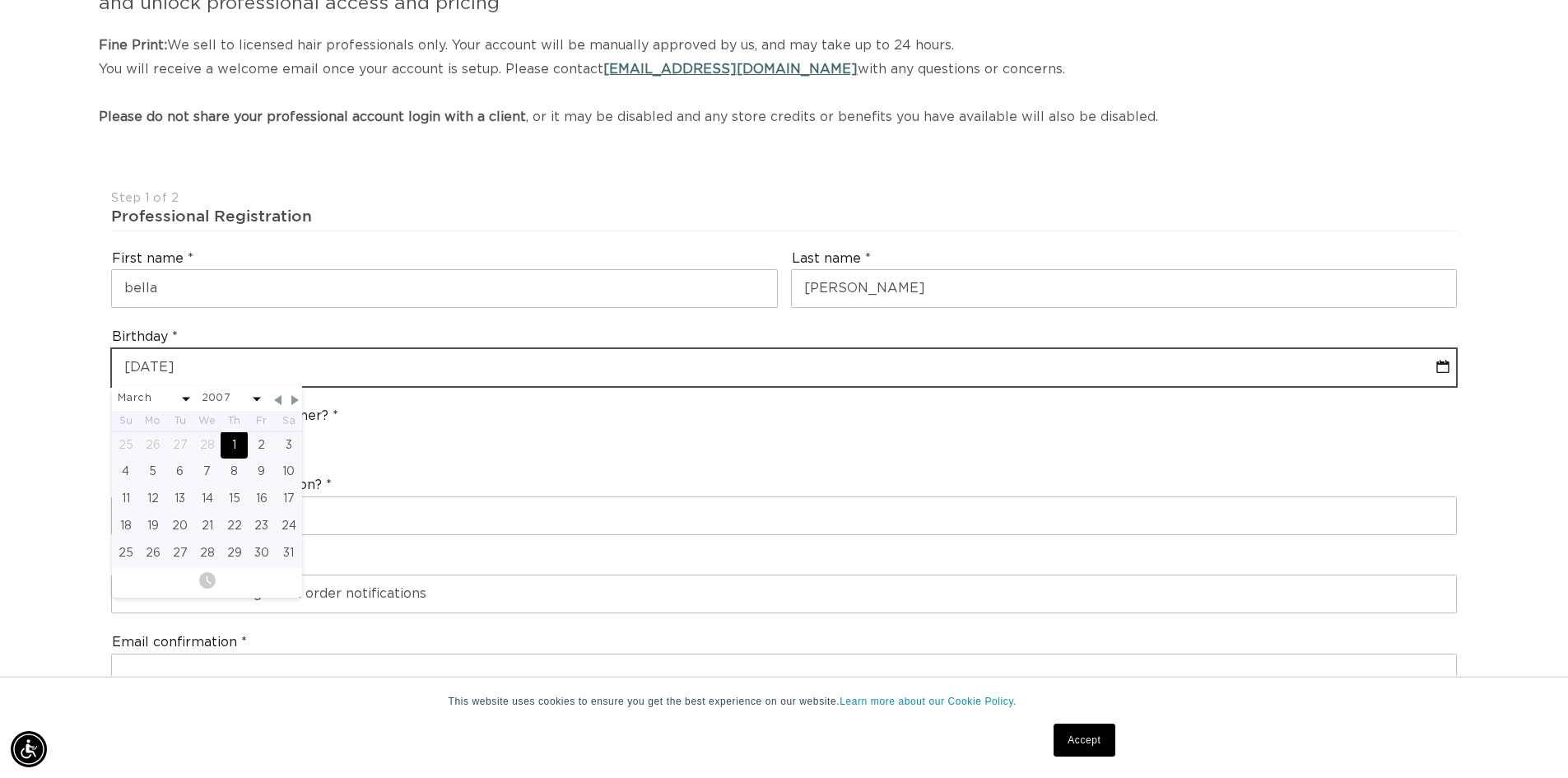
type input "[DATE]"
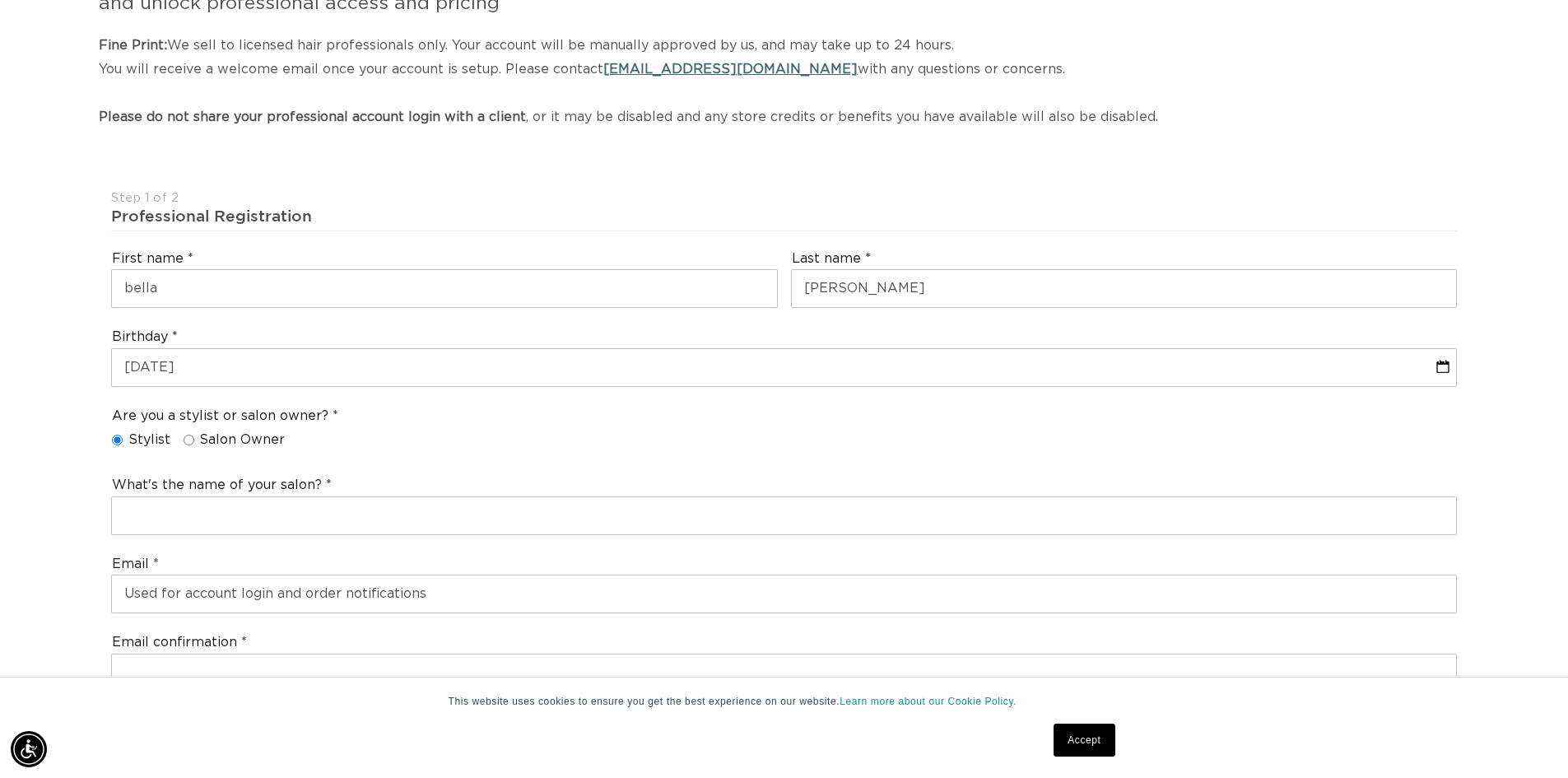
scroll to position [0, 0]
click at [466, 440] on div "Are you a stylist or salon owner? Stylist Salon Owner" at bounding box center [784, 431] width 1359 height 62
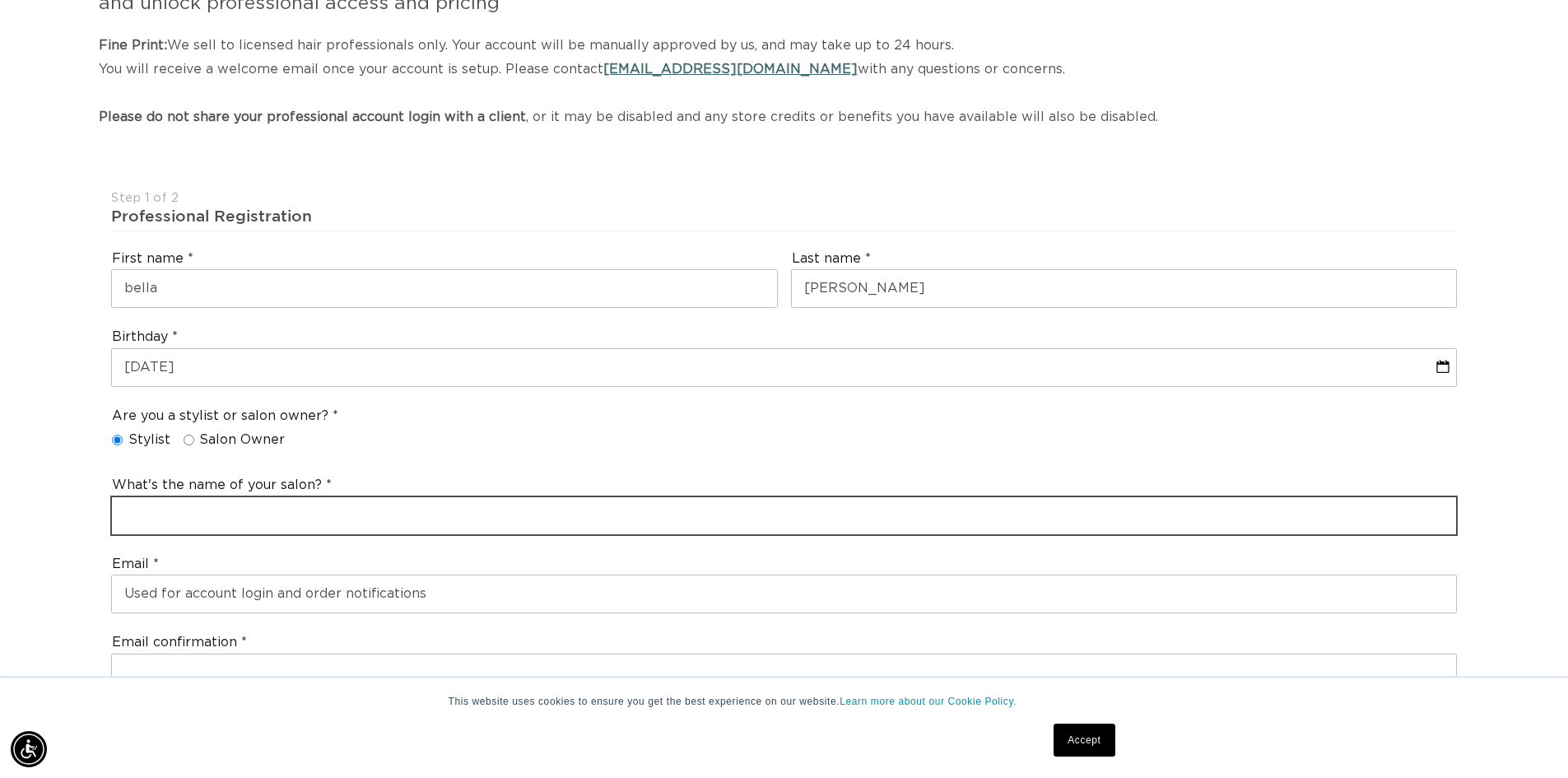
click at [334, 508] on input "text" at bounding box center [783, 515] width 1344 height 37
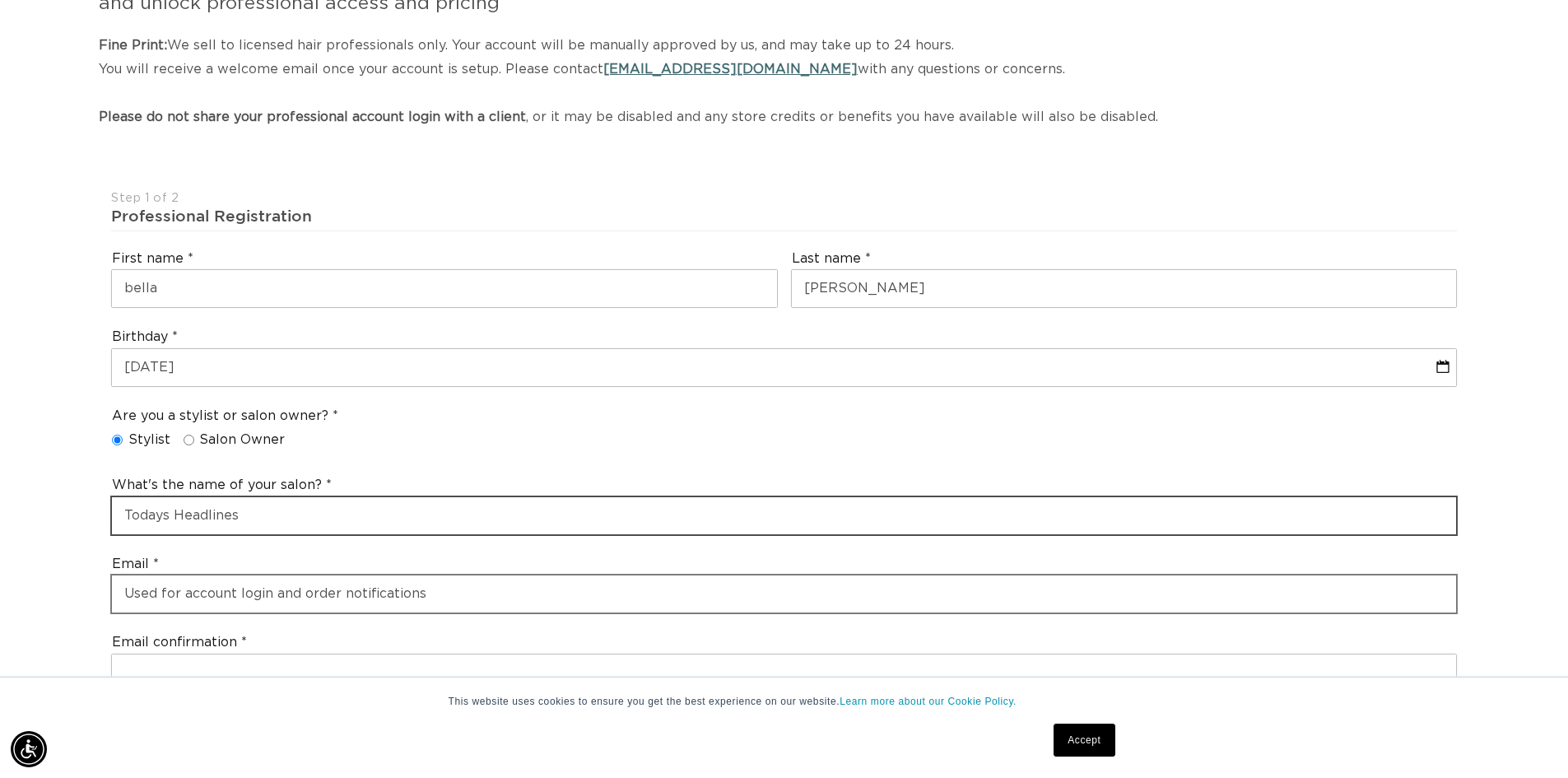
type input "Todays Headlines"
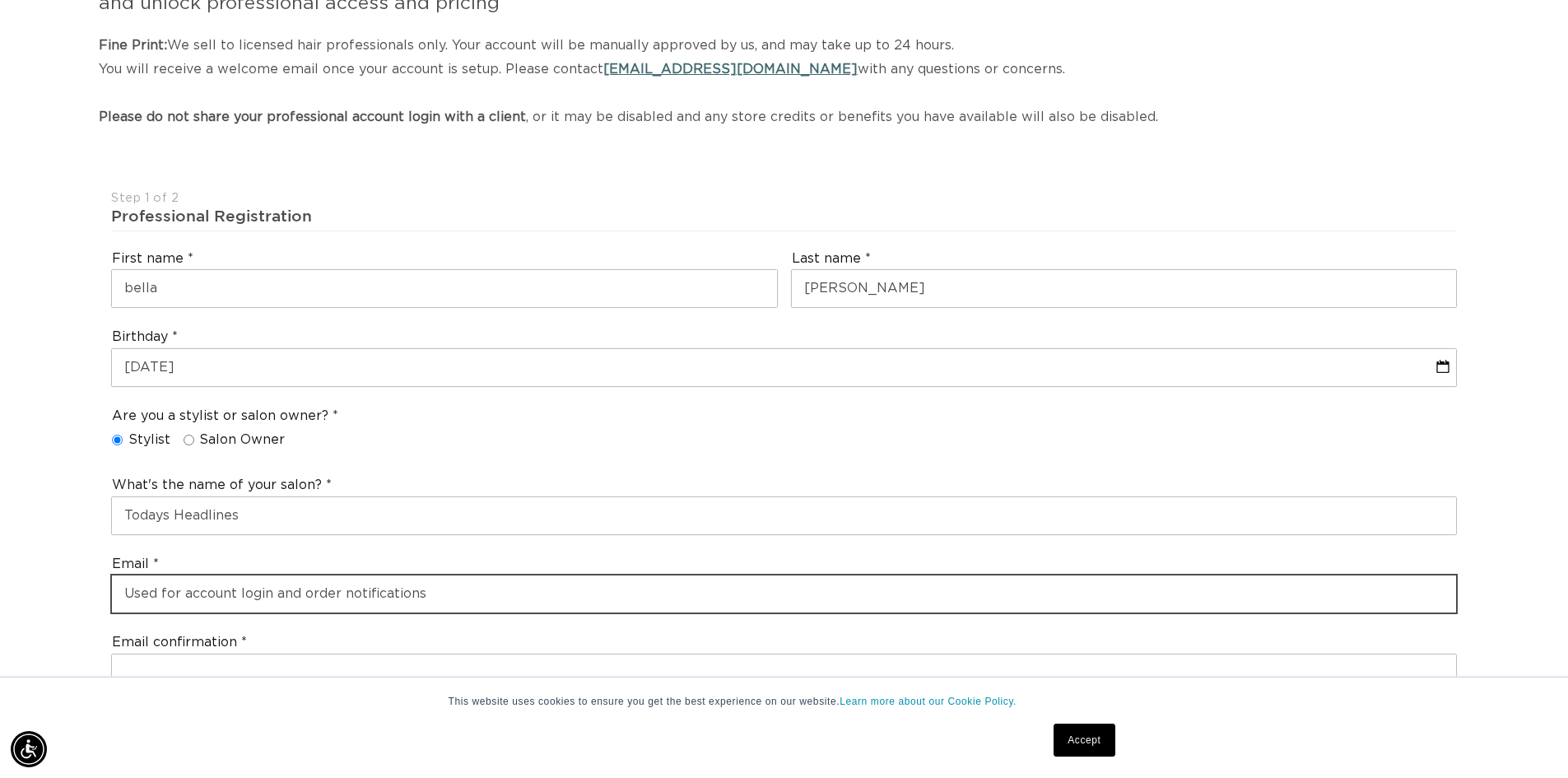
click at [345, 581] on input "email" at bounding box center [783, 594] width 1344 height 37
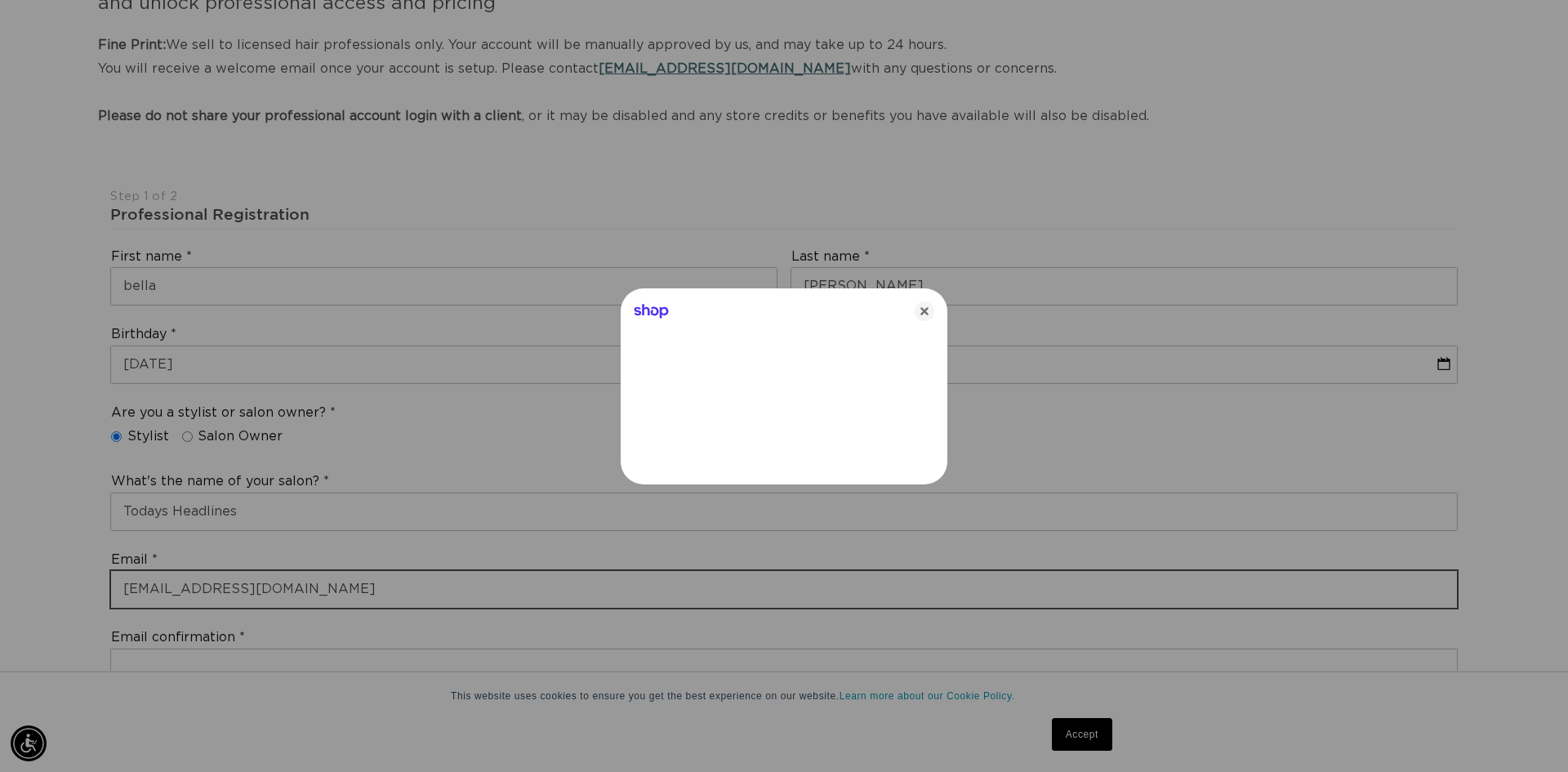
type input "[EMAIL_ADDRESS][DOMAIN_NAME]"
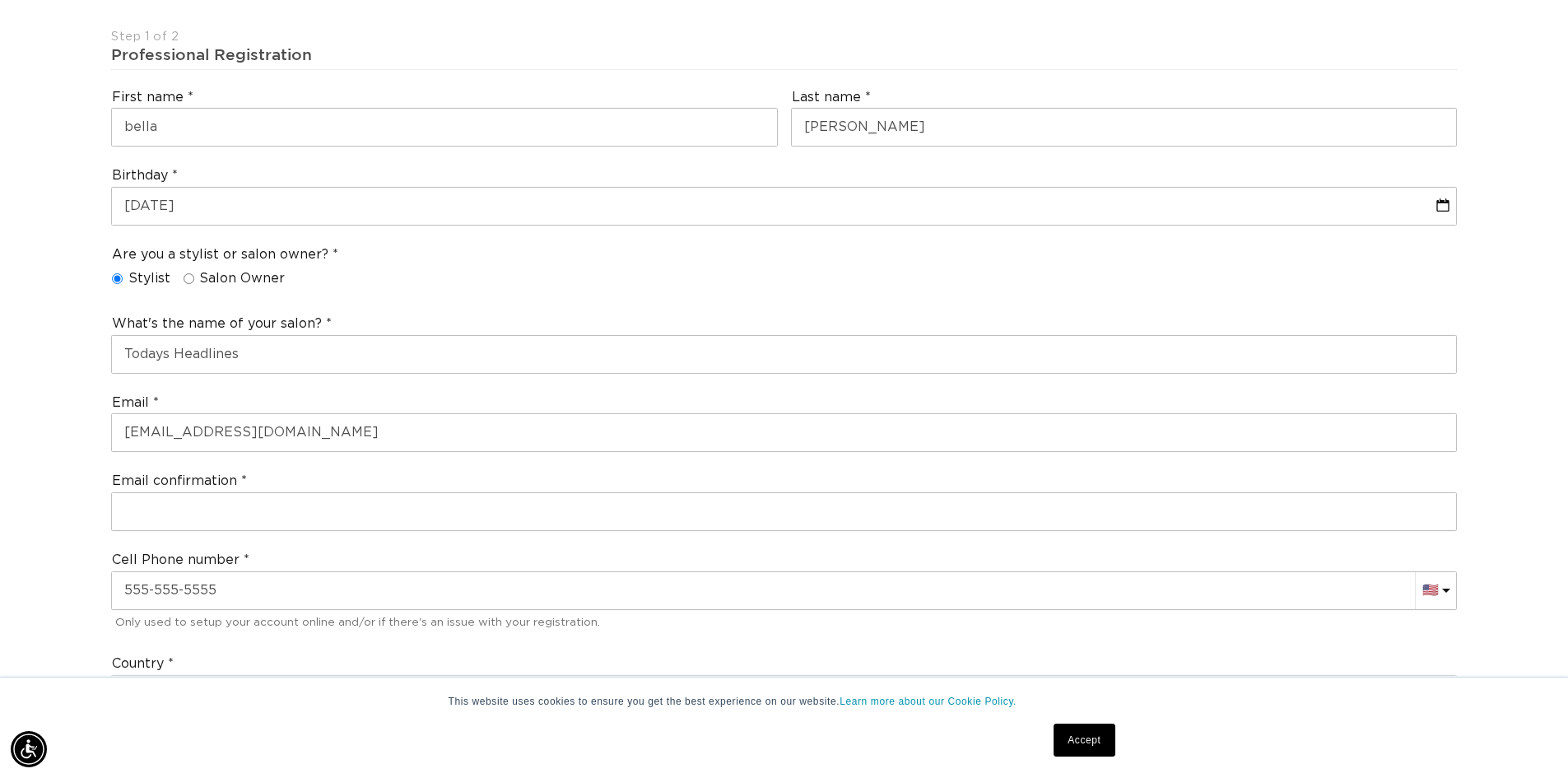
scroll to position [412, 0]
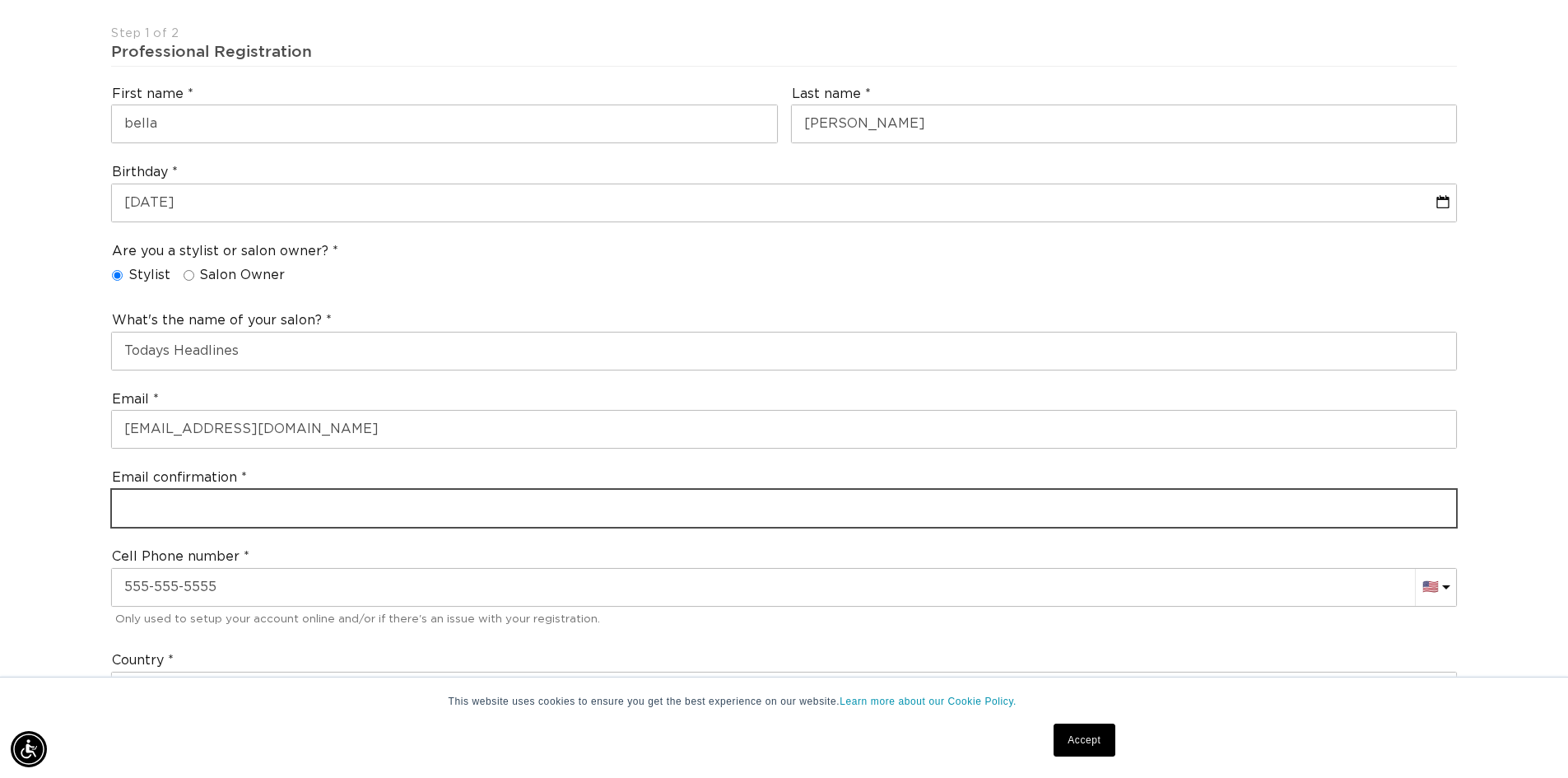
click at [393, 501] on input "email" at bounding box center [783, 508] width 1344 height 37
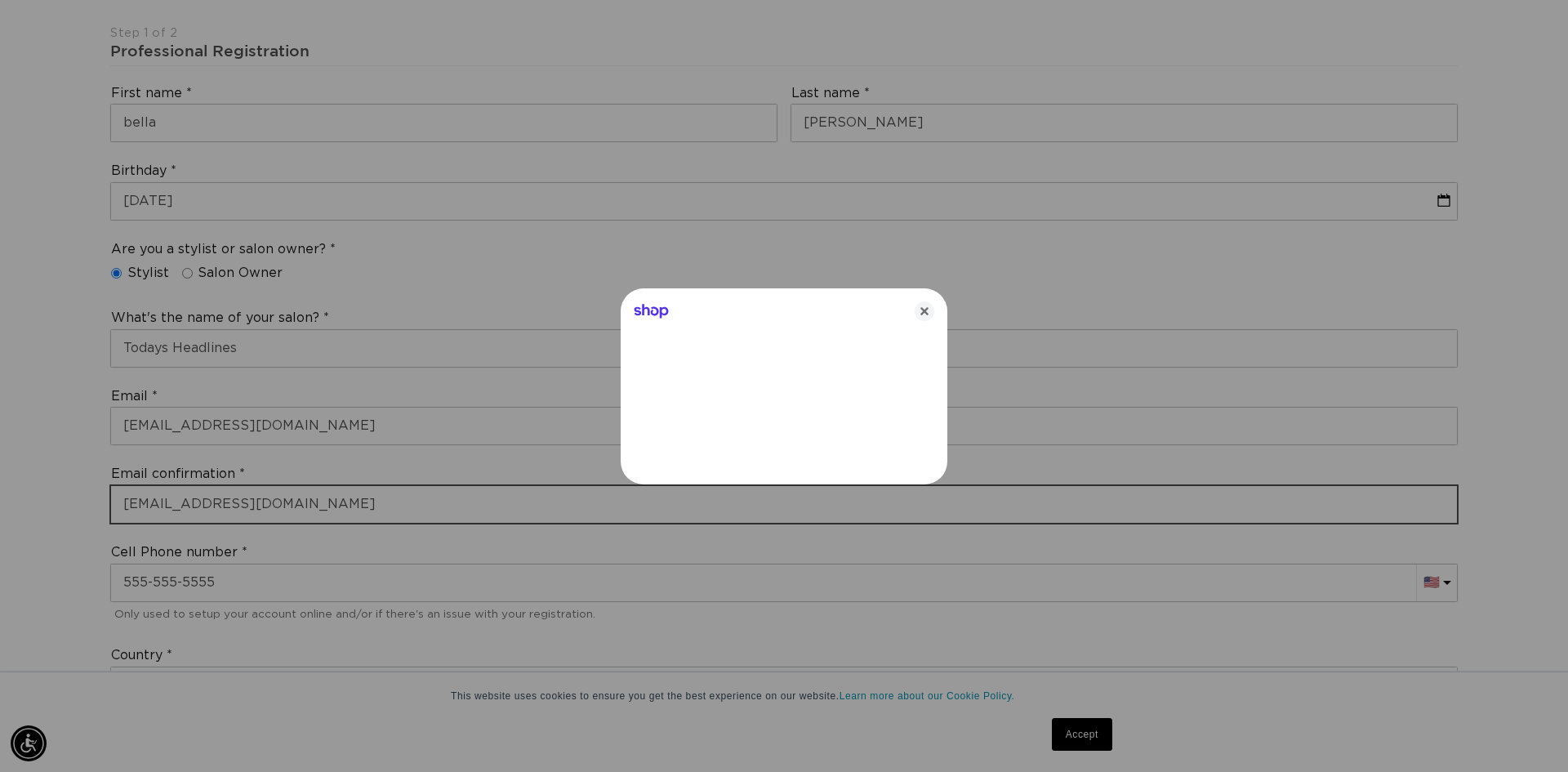
scroll to position [0, 2904]
type input "[EMAIL_ADDRESS][DOMAIN_NAME]"
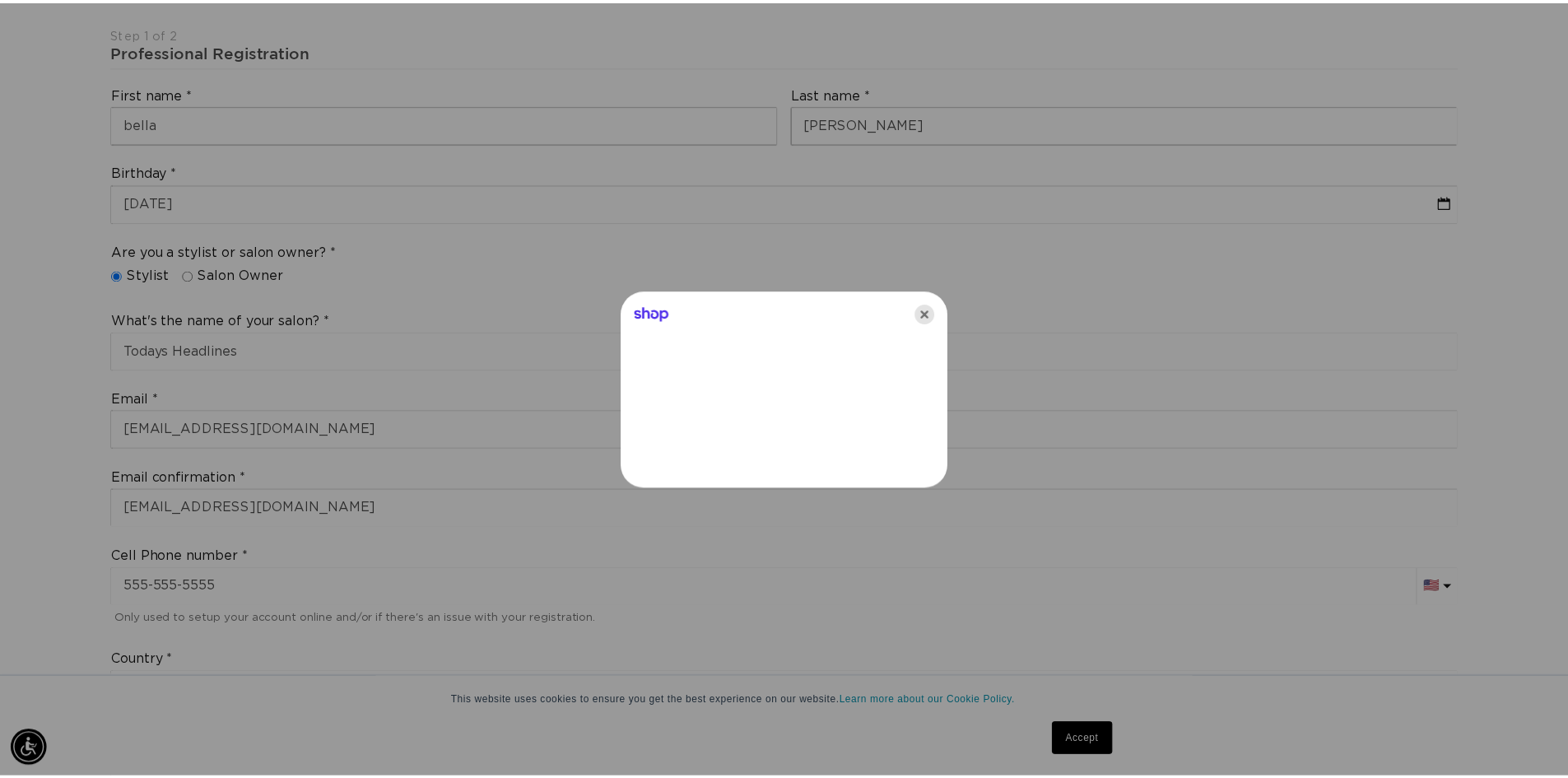
scroll to position [0, 0]
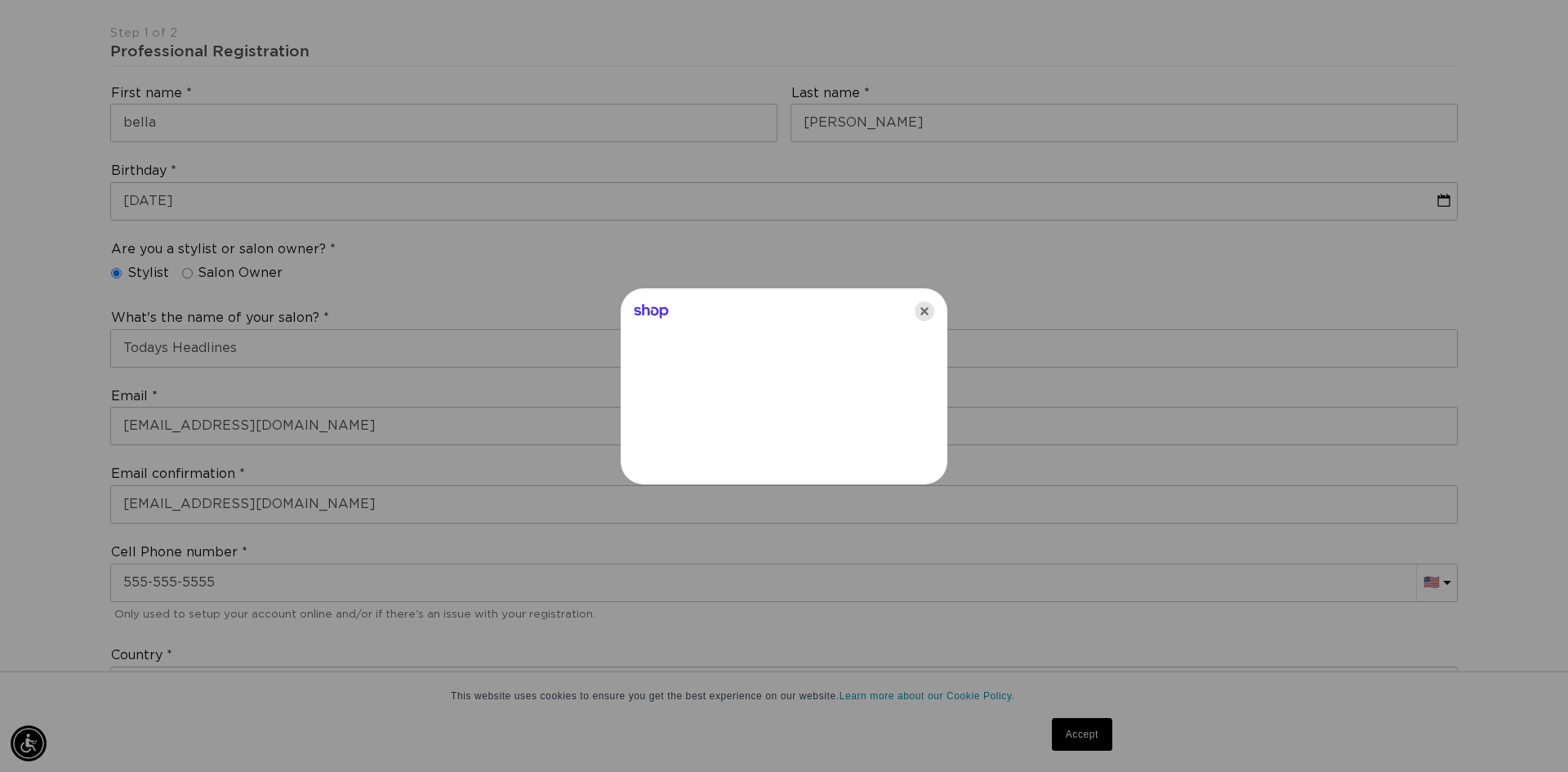
click at [919, 309] on icon "Close" at bounding box center [924, 311] width 20 height 20
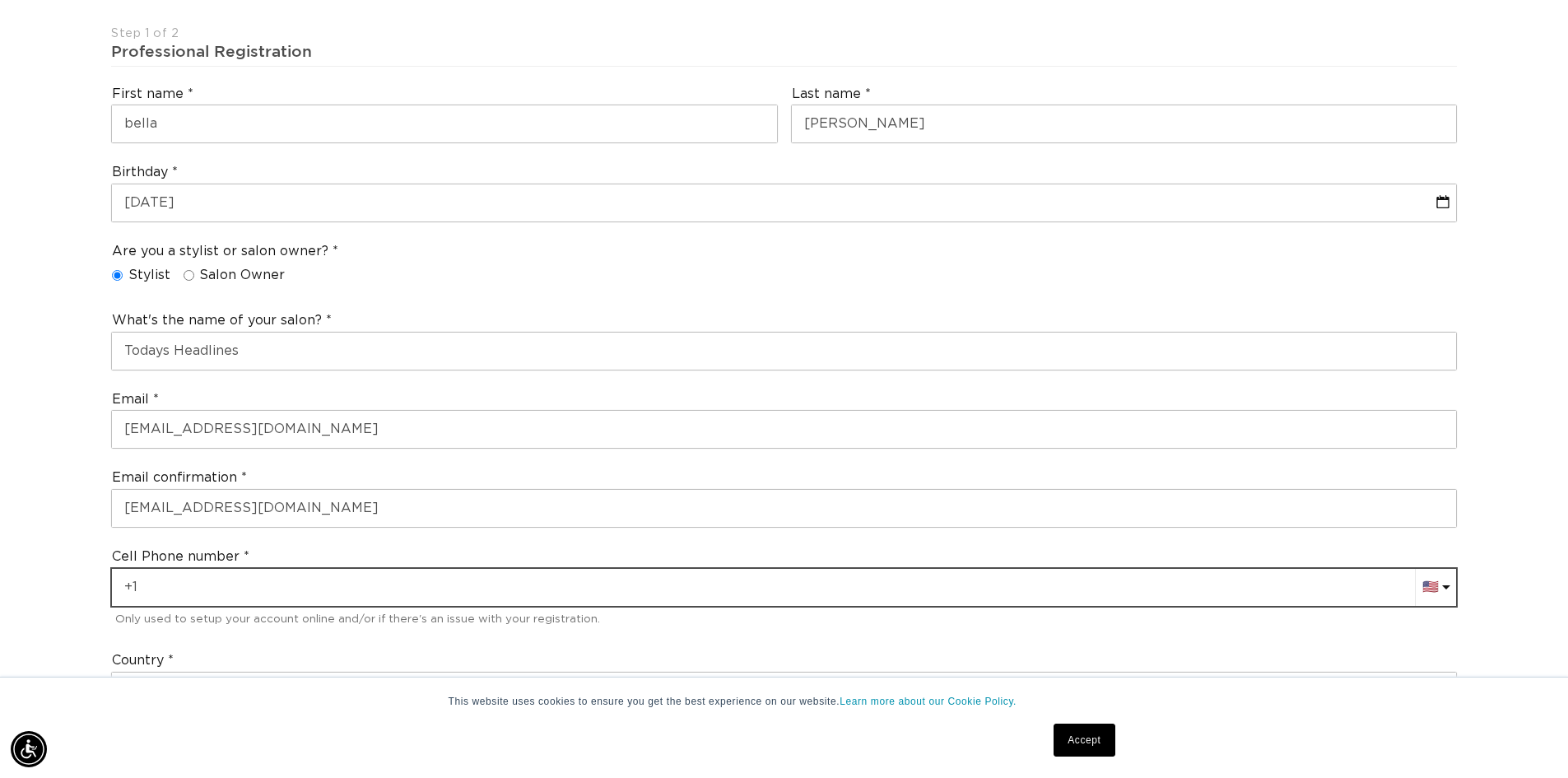
click at [686, 574] on input "text" at bounding box center [783, 587] width 1344 height 37
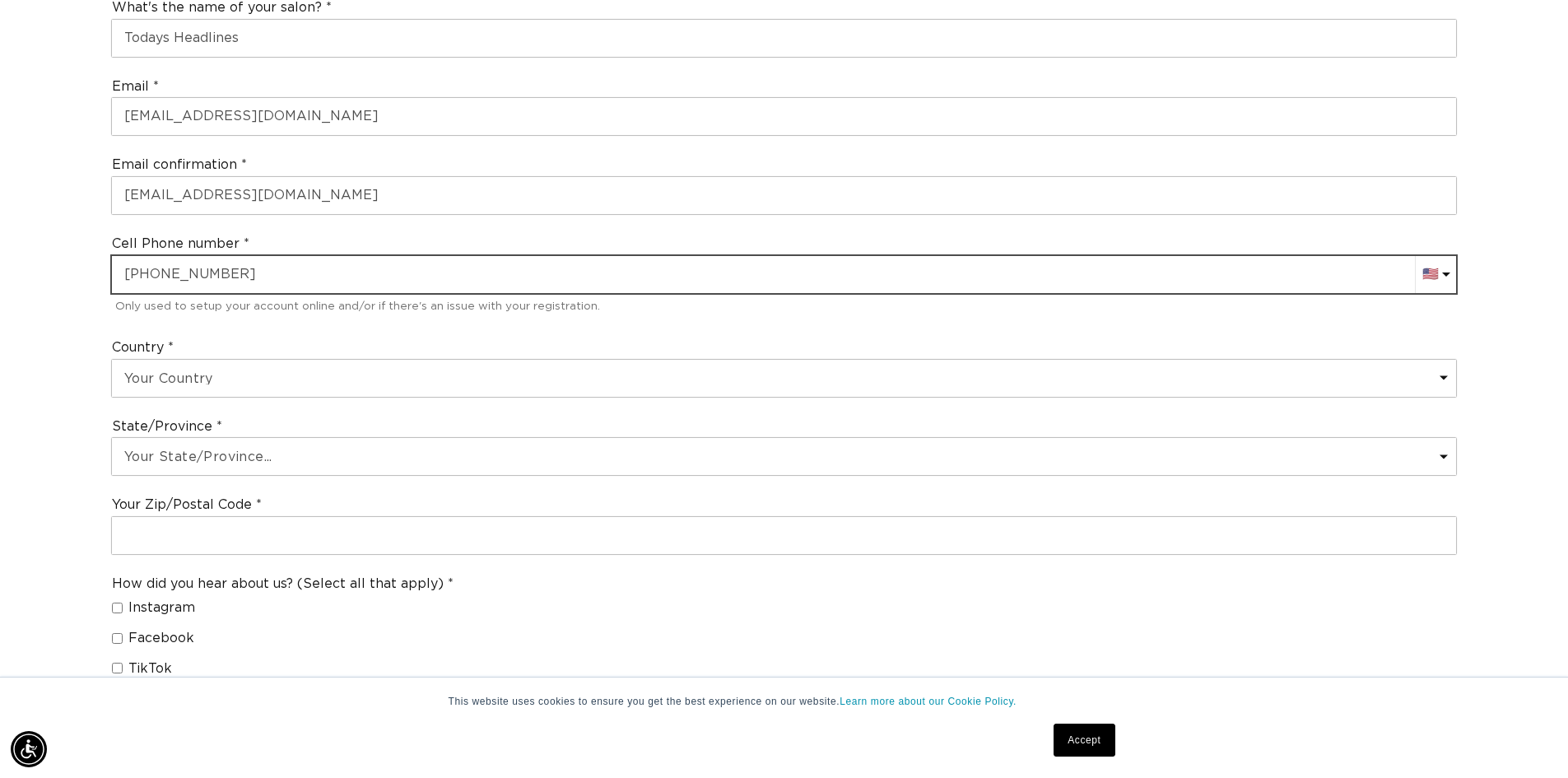
scroll to position [741, 0]
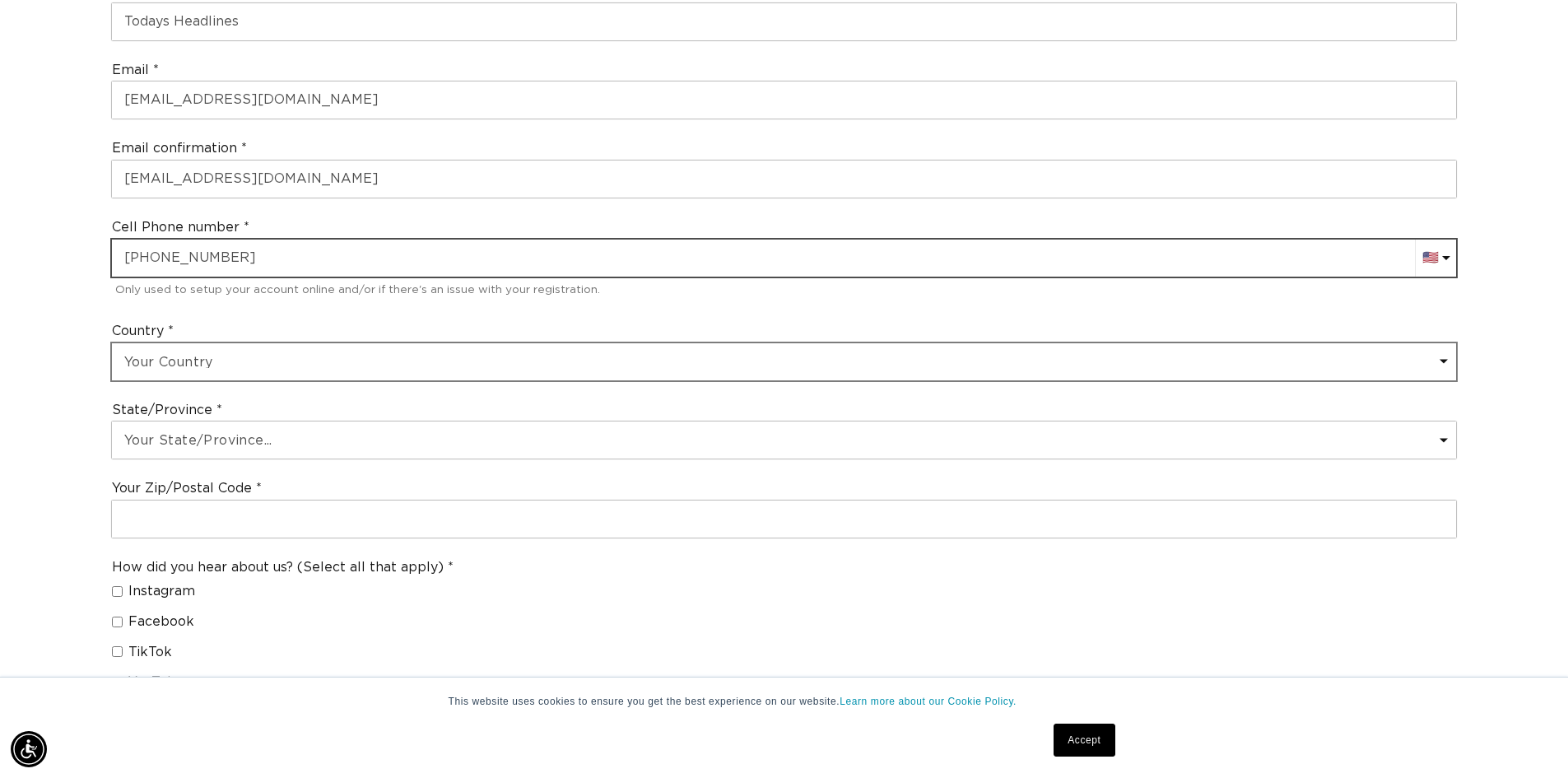
type input "[PHONE_NUMBER]"
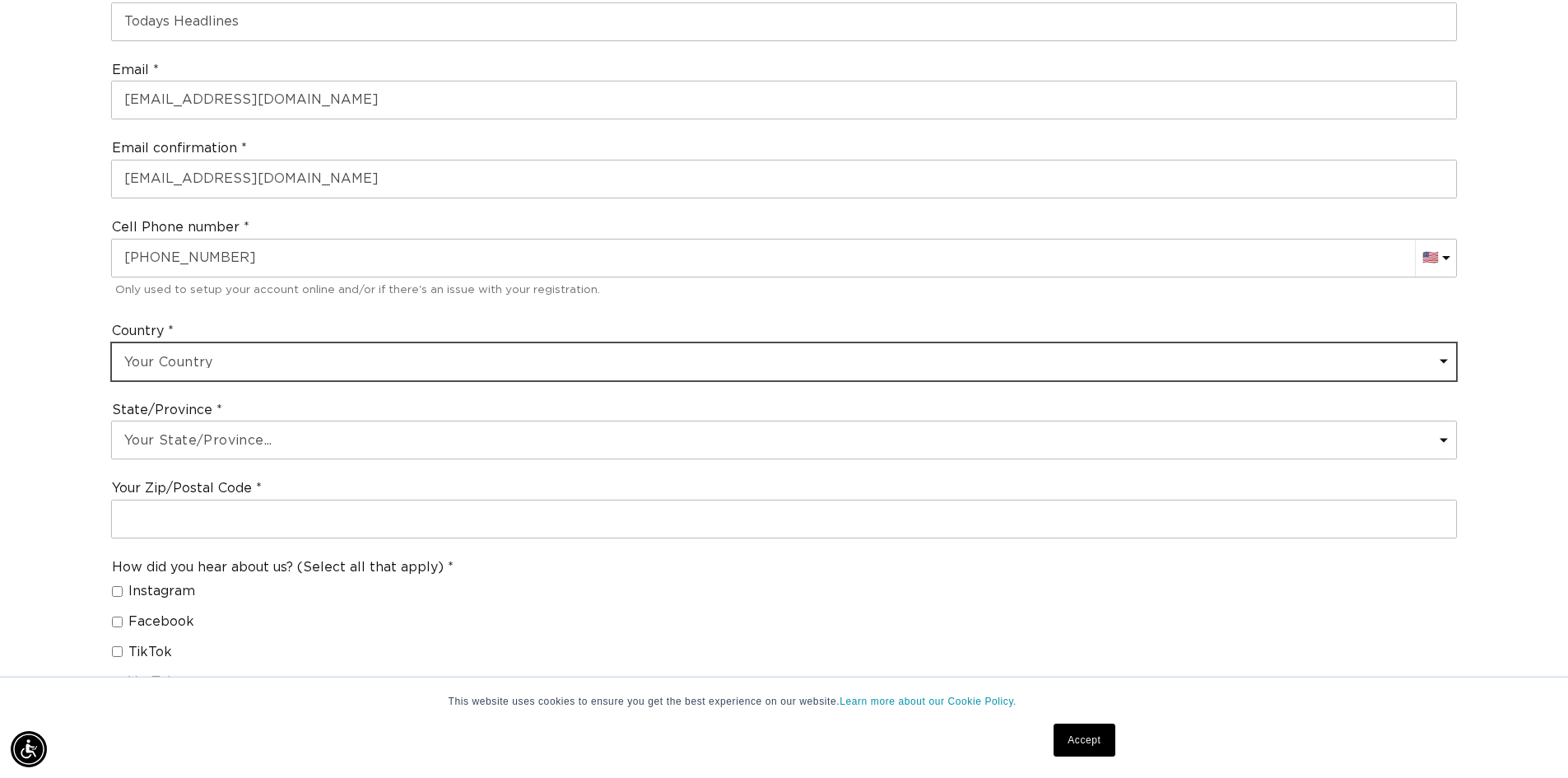
scroll to position [0, 0]
click at [548, 351] on select "Your Country [GEOGRAPHIC_DATA] [GEOGRAPHIC_DATA] [GEOGRAPHIC_DATA] [GEOGRAPHIC_…" at bounding box center [783, 362] width 1344 height 37
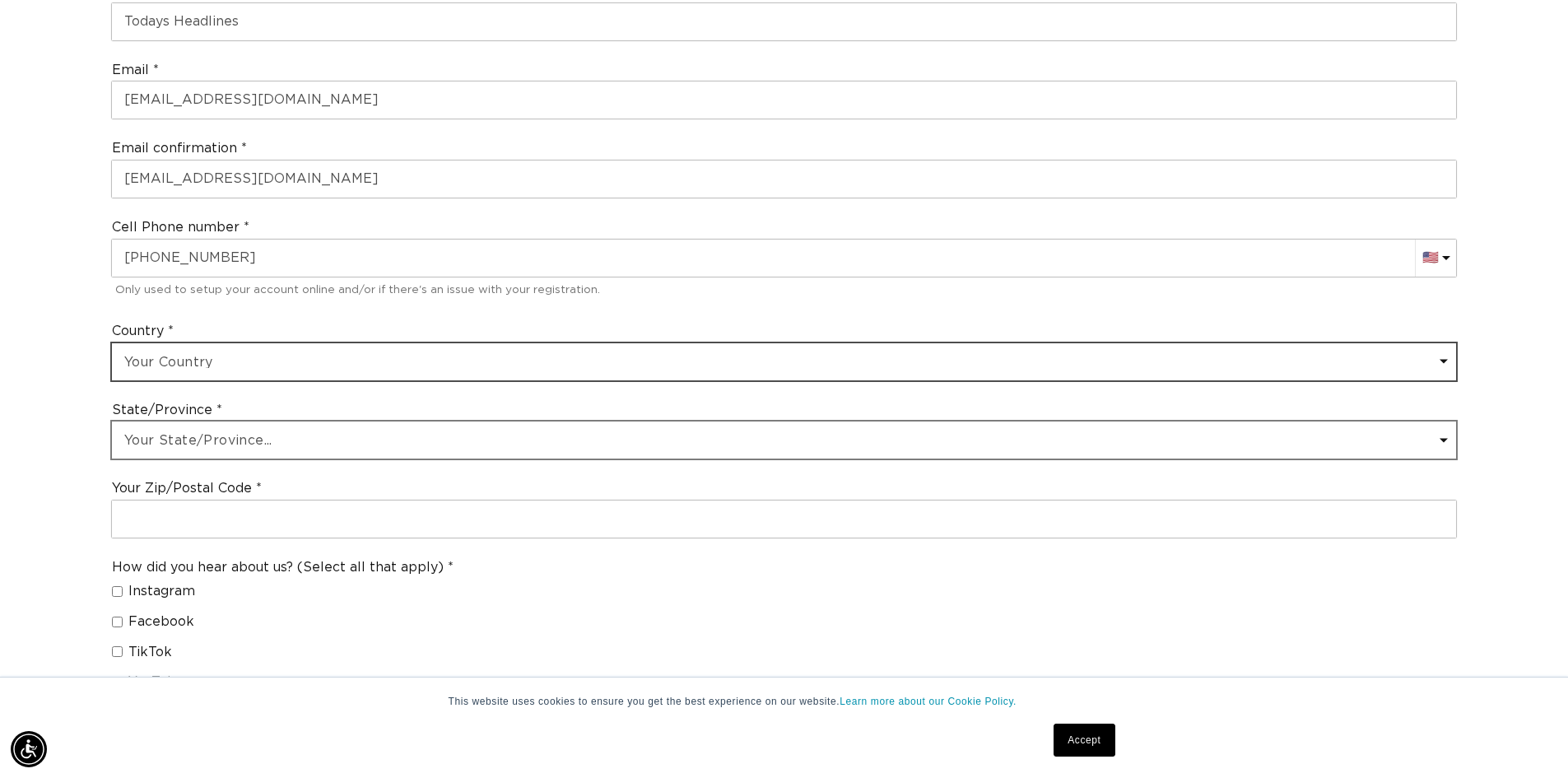
scroll to position [0, 1451]
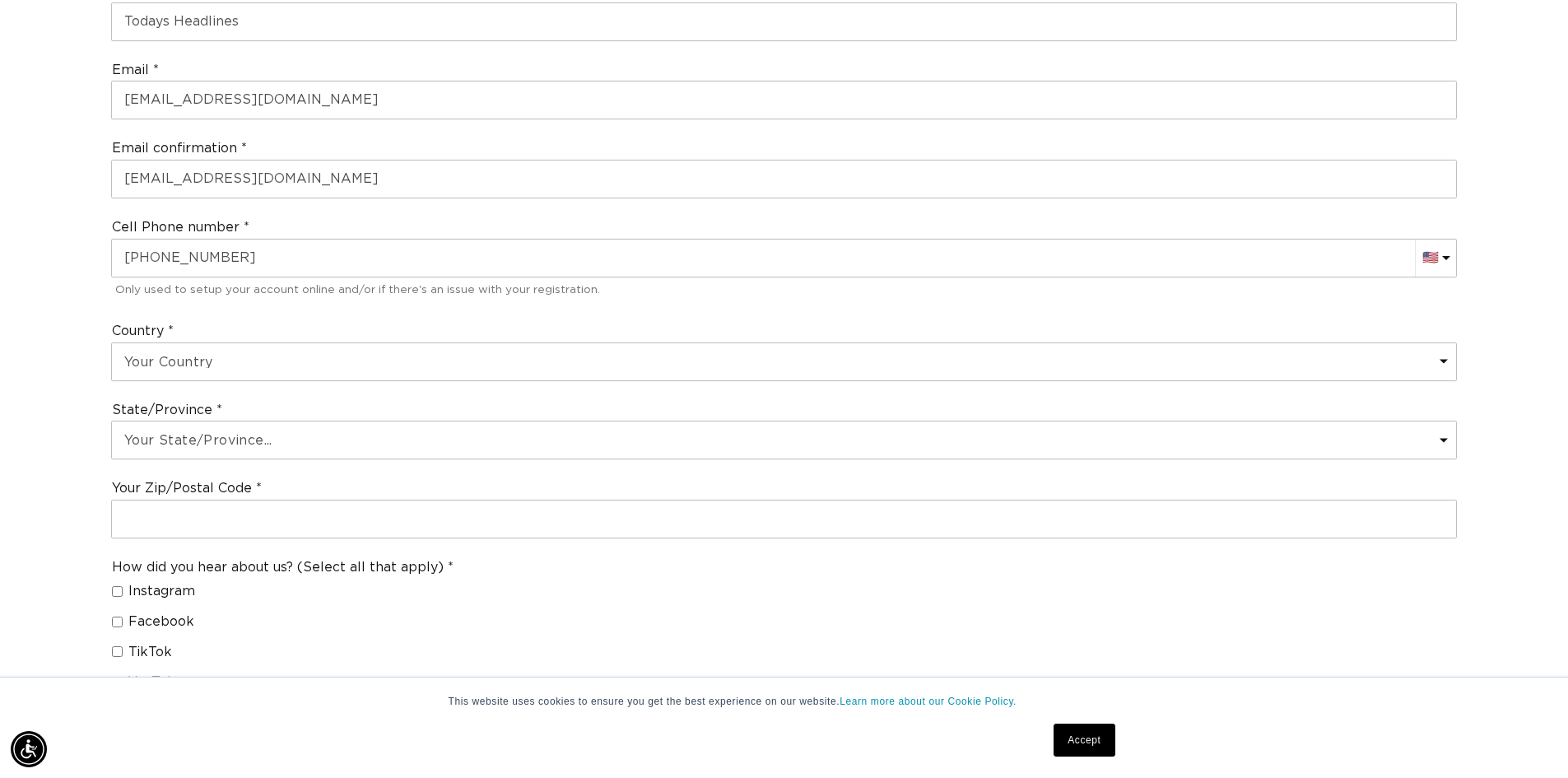
click at [453, 388] on div "Country Your Country [GEOGRAPHIC_DATA] [GEOGRAPHIC_DATA] [GEOGRAPHIC_DATA] [GEO…" at bounding box center [784, 350] width 1359 height 79
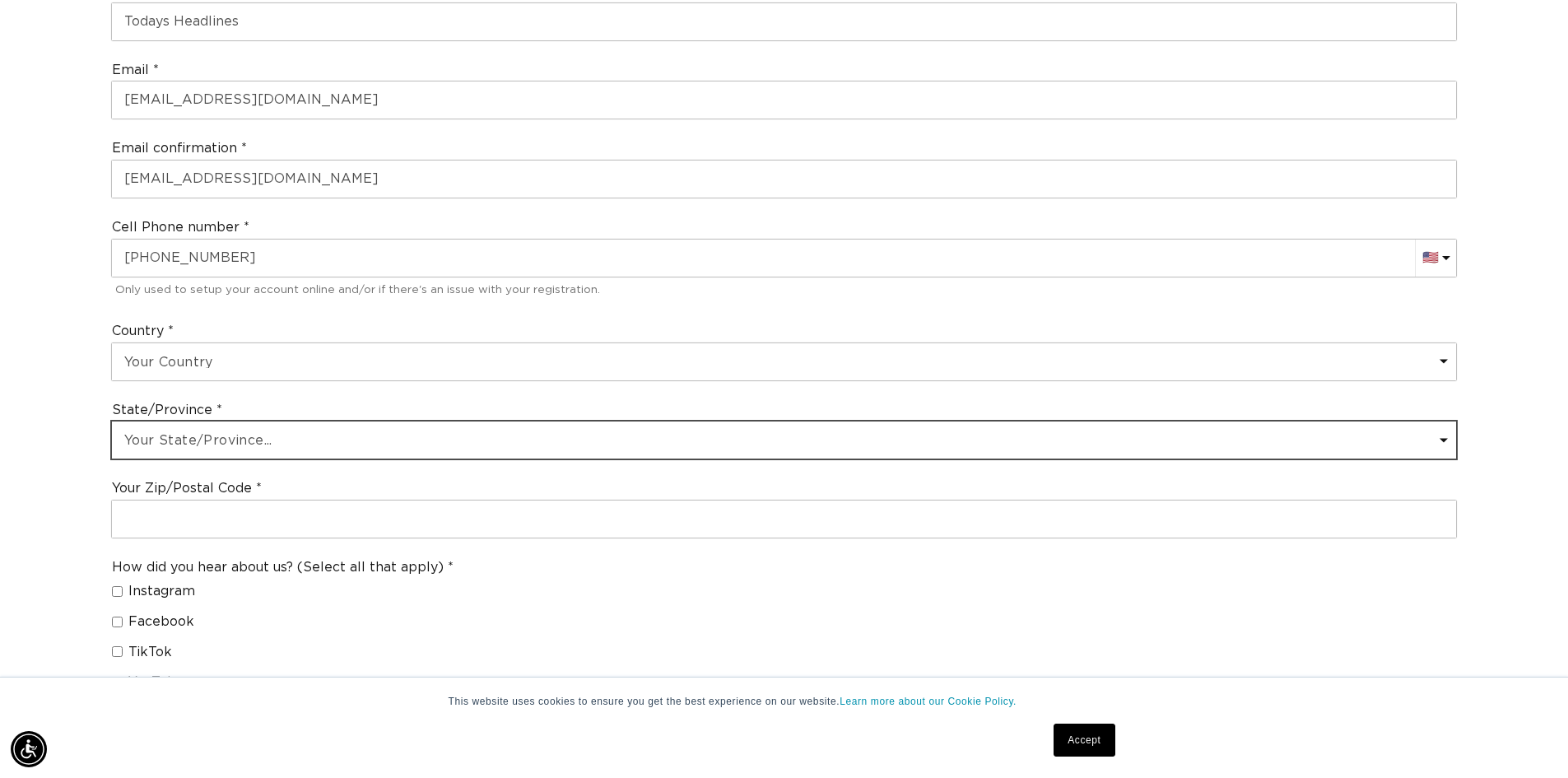
click at [421, 437] on select "Your State/Province... [US_STATE] [US_STATE] [US_STATE] [US_STATE] [US_STATE] […" at bounding box center [783, 440] width 1344 height 37
select select "[US_STATE]"
click at [112, 421] on select "Your State/Province... [US_STATE] [US_STATE] [US_STATE] [US_STATE] [US_STATE] […" at bounding box center [783, 440] width 1344 height 37
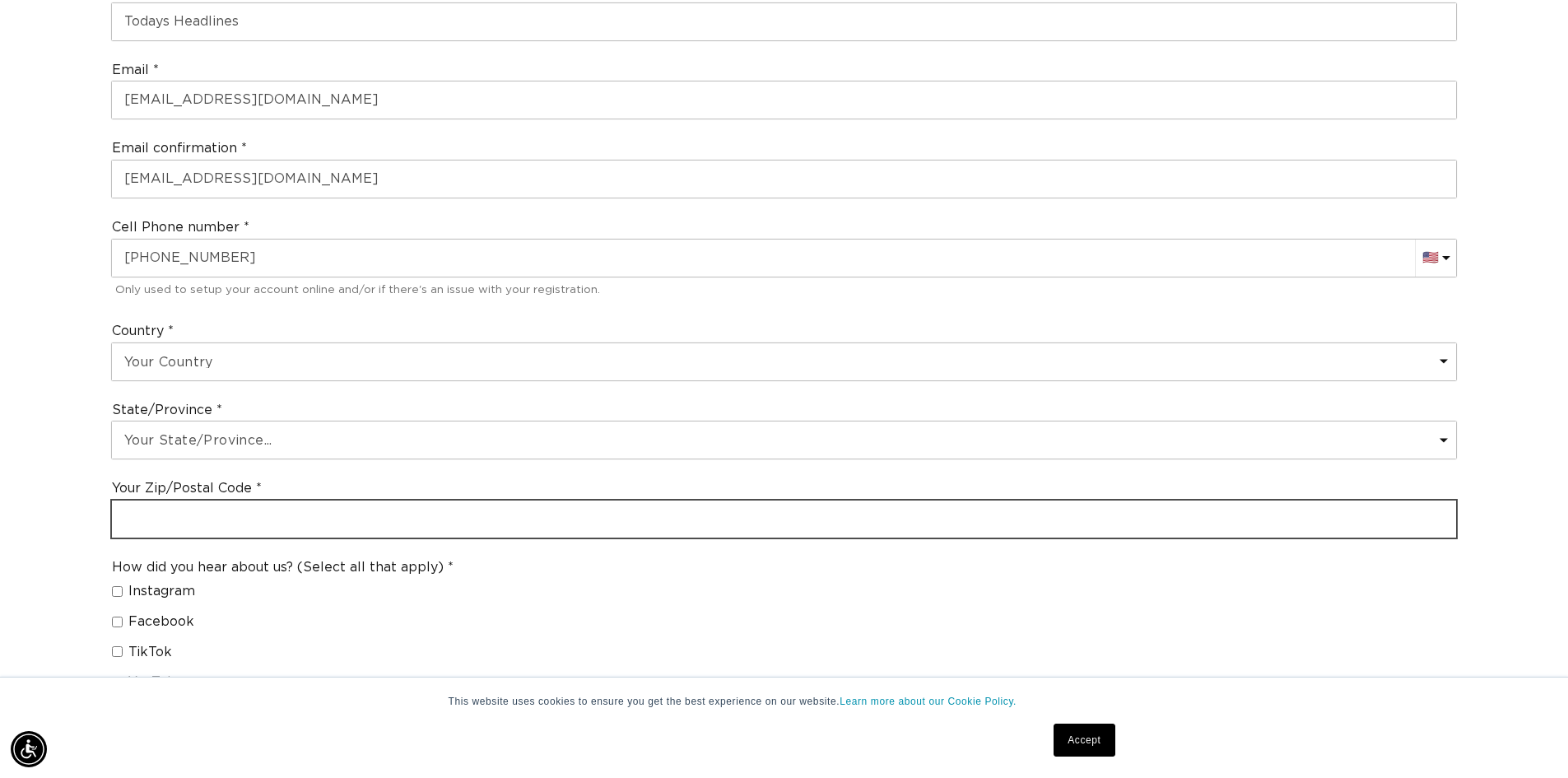
click at [336, 529] on input "text" at bounding box center [783, 518] width 1344 height 37
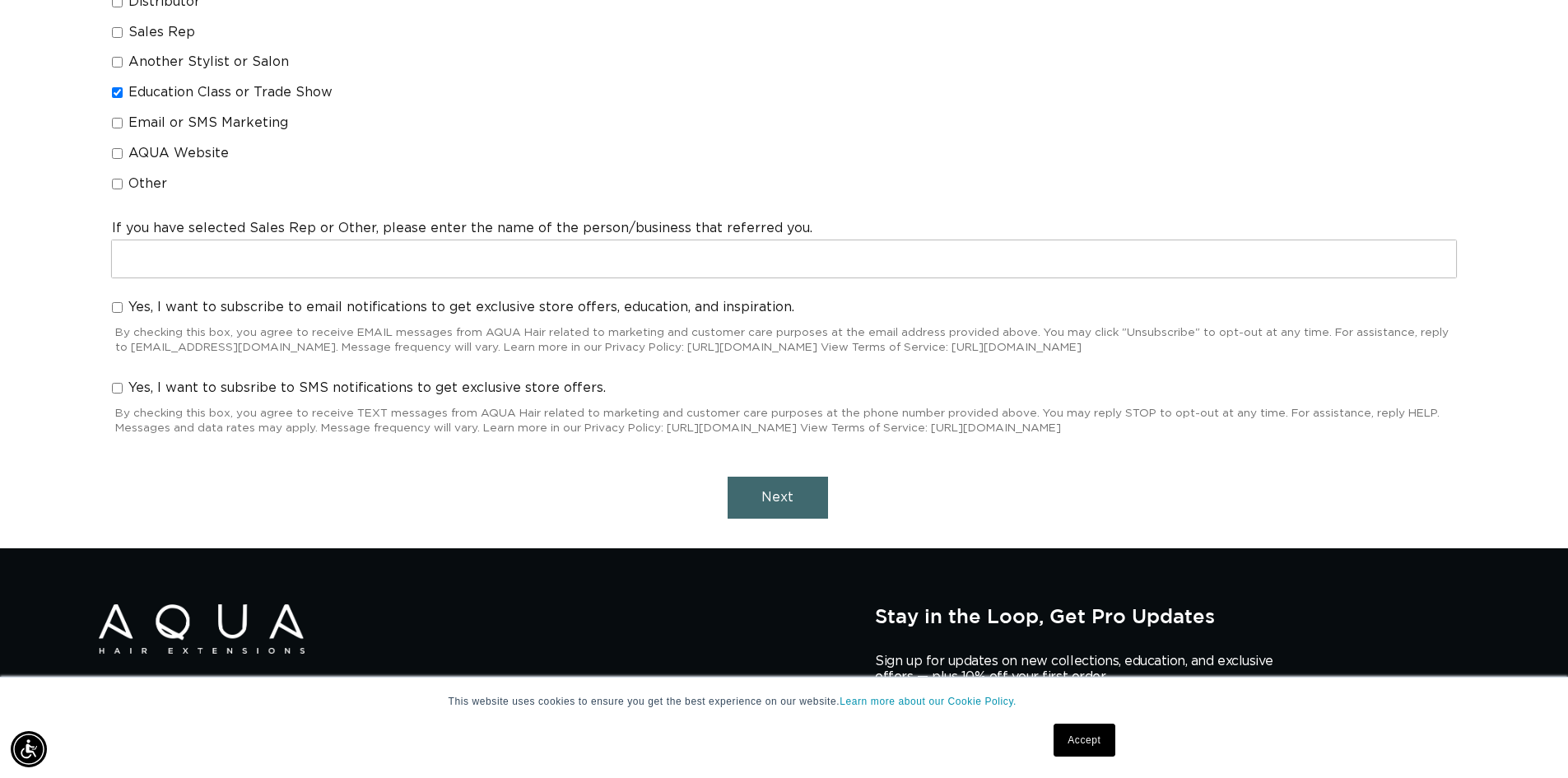
scroll to position [0, 2902]
type input "45320"
click at [120, 310] on input "Yes, I want to subscribe to email notifications to get exclusive store offers, …" at bounding box center [117, 307] width 10 height 10
checkbox input "true"
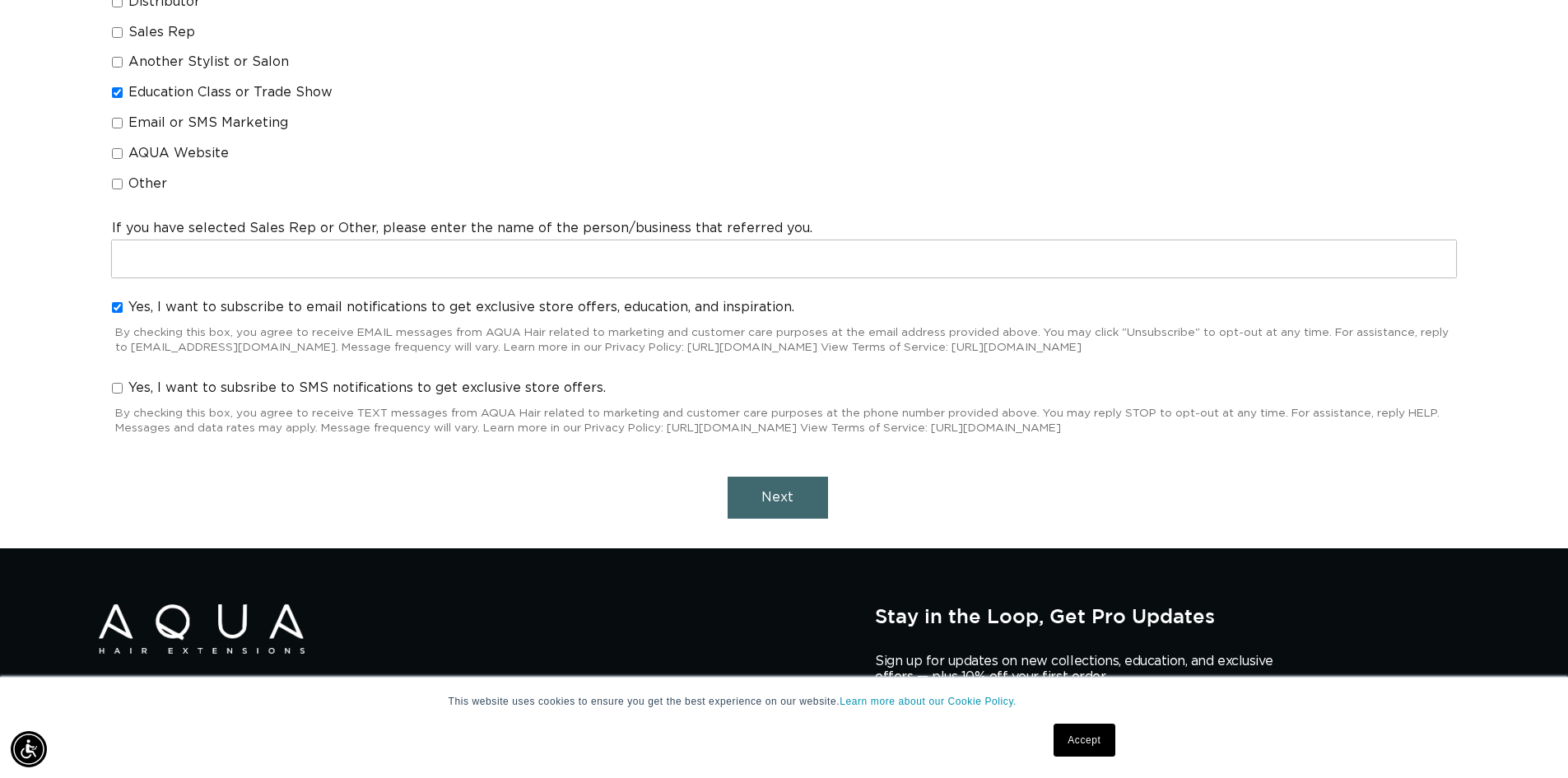
click at [119, 386] on input "Yes, I want to subsribe to SMS notifications to get exclusive store offers." at bounding box center [117, 388] width 10 height 10
checkbox input "true"
click at [806, 492] on button "Next" at bounding box center [778, 498] width 100 height 42
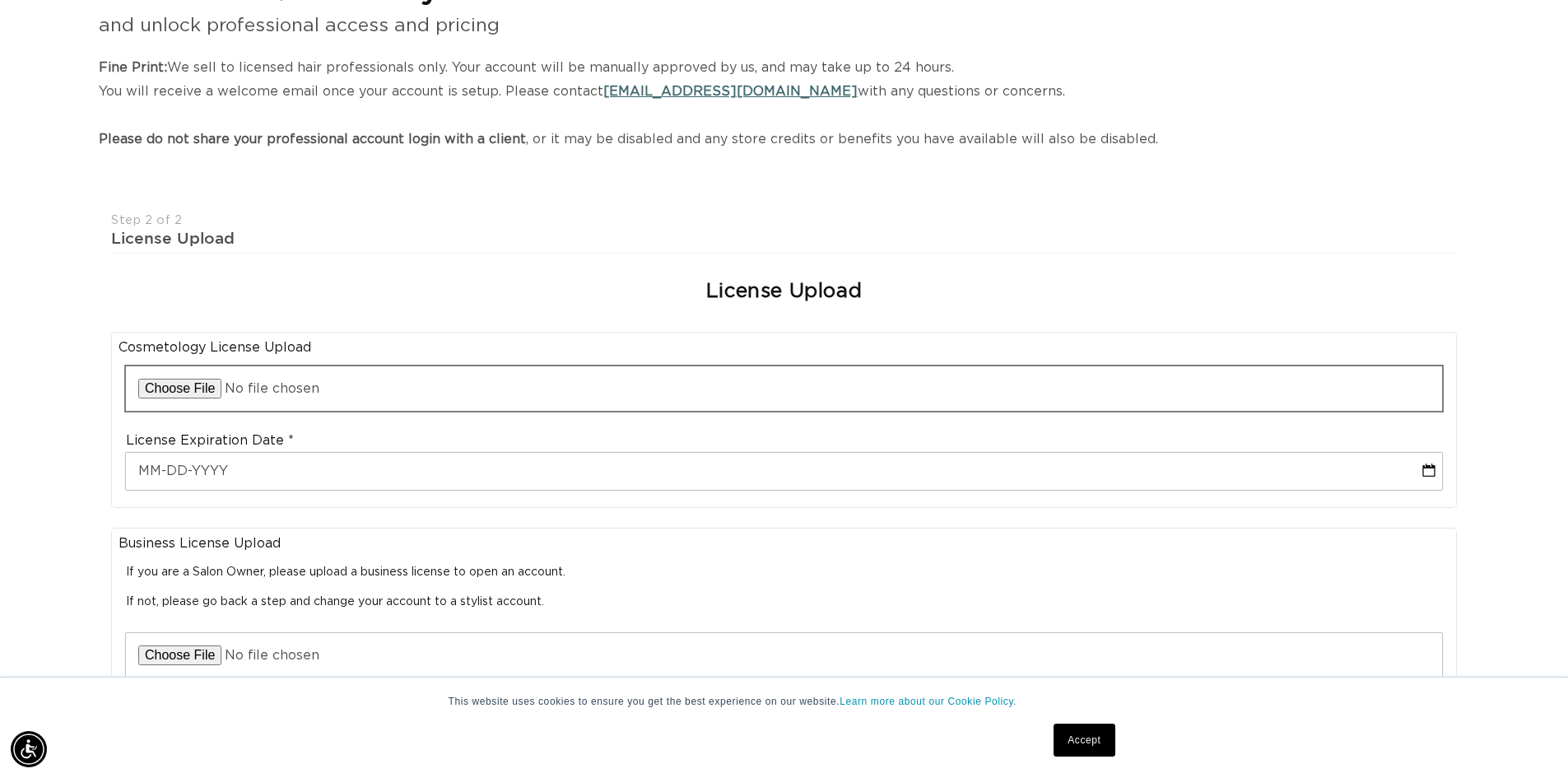
scroll to position [0, 2902]
click at [355, 387] on input "file" at bounding box center [784, 388] width 1316 height 44
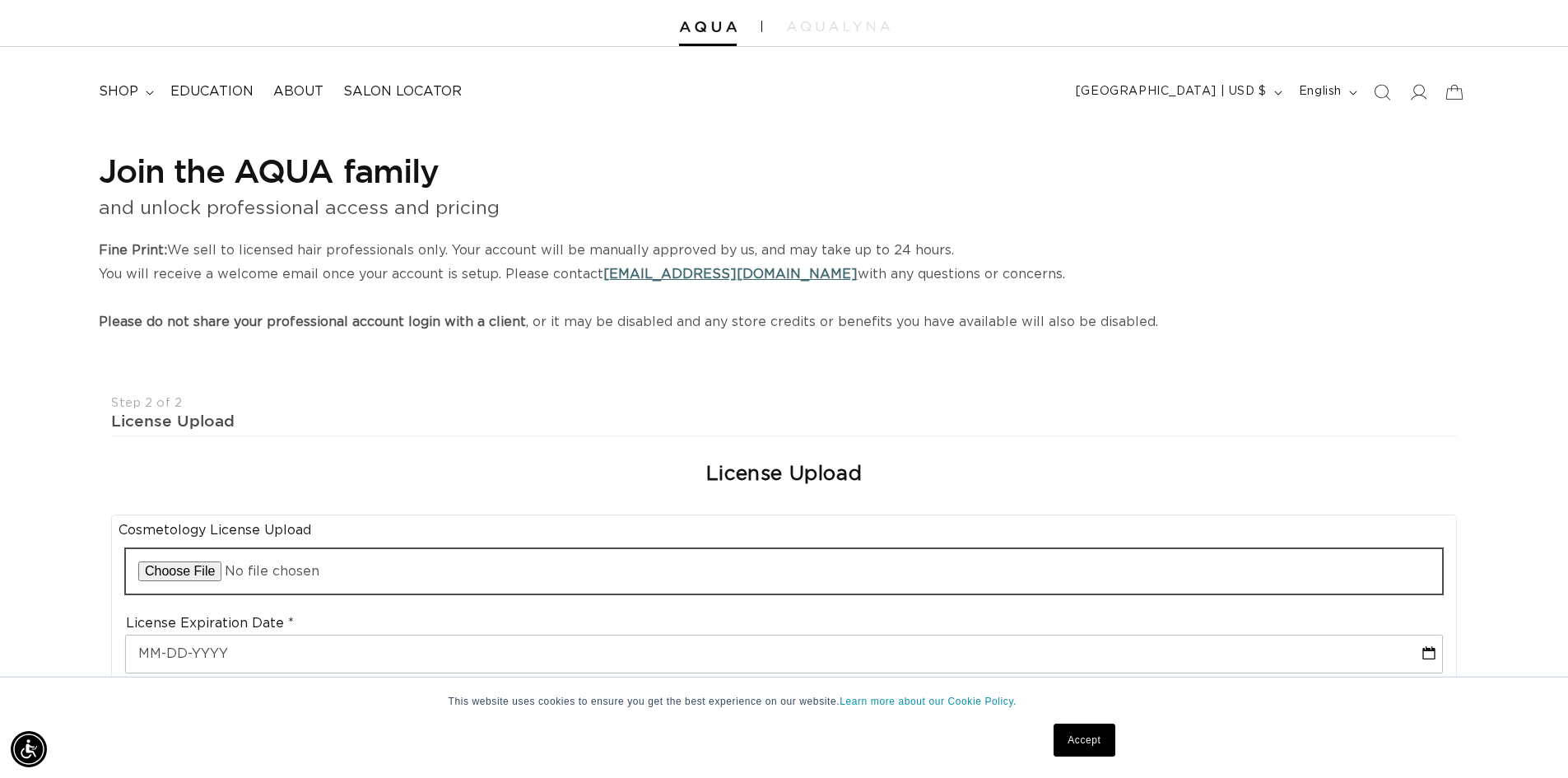
scroll to position [0, 0]
